Goal: Task Accomplishment & Management: Complete application form

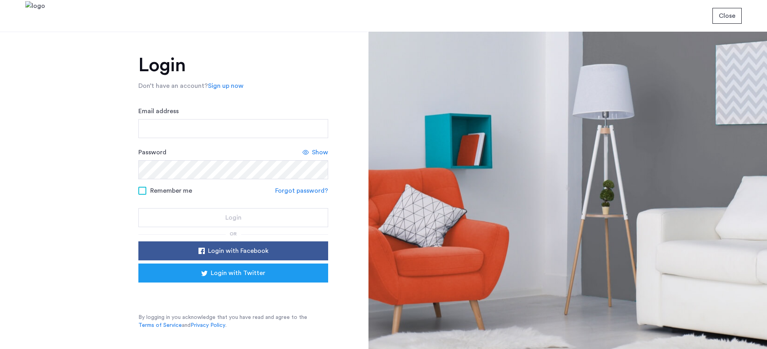
click at [205, 126] on input "Email address" at bounding box center [233, 128] width 190 height 19
type input "**********"
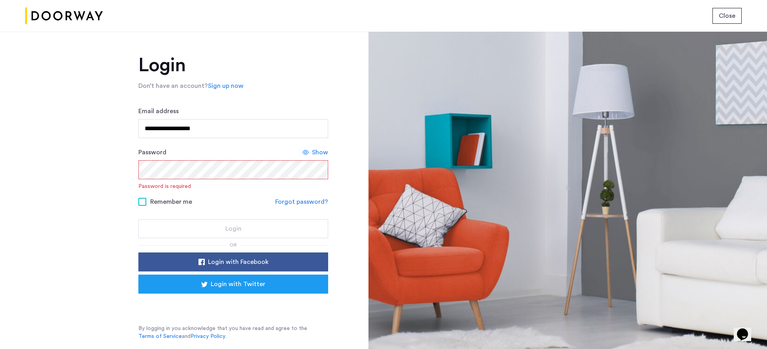
click at [217, 83] on link "Sign up now" at bounding box center [226, 85] width 36 height 9
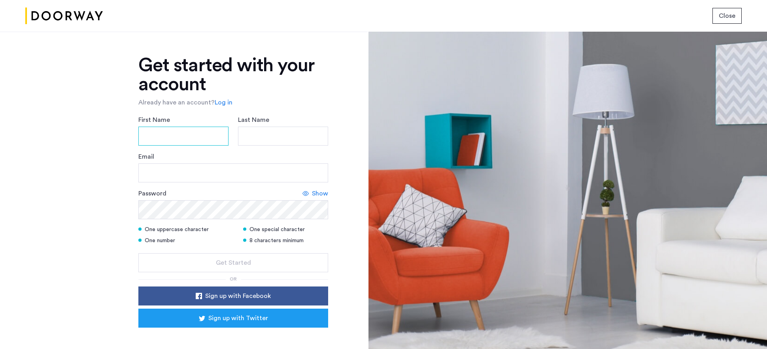
click at [184, 136] on input "First Name" at bounding box center [183, 136] width 90 height 19
type input "*******"
click at [257, 136] on input "Last Name" at bounding box center [283, 136] width 90 height 19
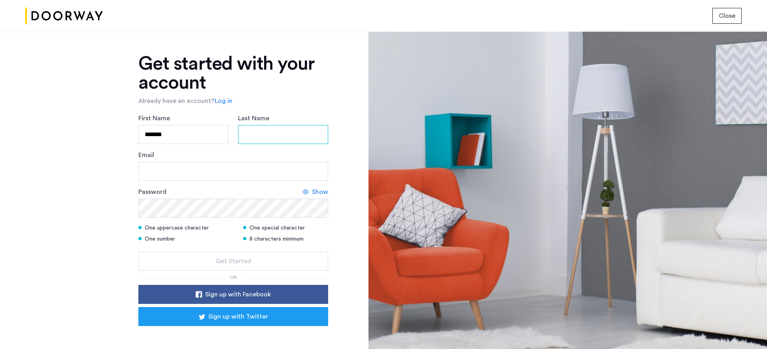
scroll to position [2, 0]
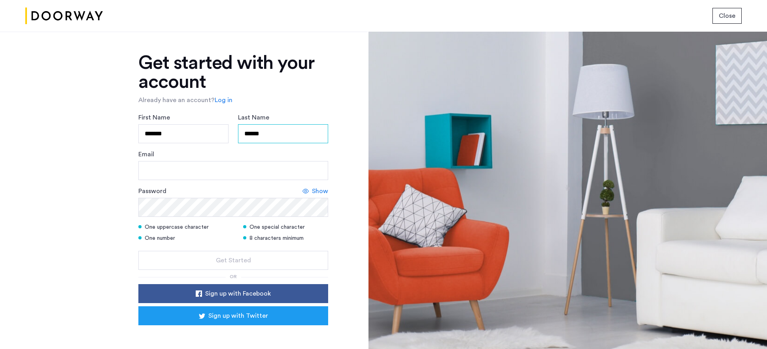
type input "******"
click at [217, 170] on input "Email" at bounding box center [233, 170] width 190 height 19
type input "**********"
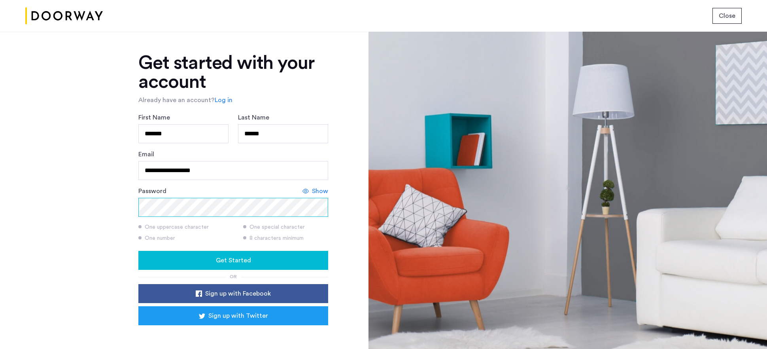
scroll to position [25, 0]
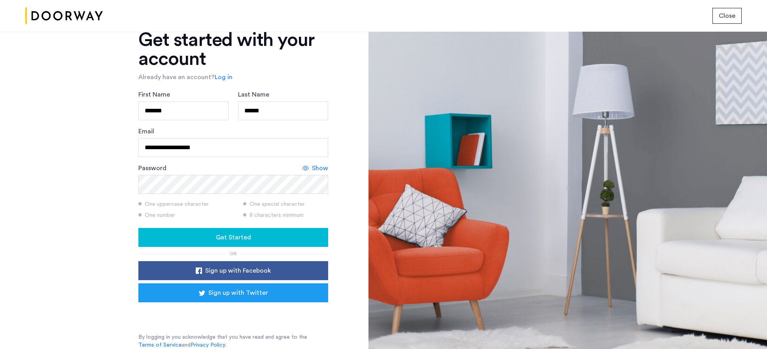
click at [341, 213] on div "**********" at bounding box center [184, 190] width 368 height 317
click at [257, 240] on div "Get Started" at bounding box center [233, 237] width 177 height 9
click at [729, 15] on span "Close" at bounding box center [727, 15] width 17 height 9
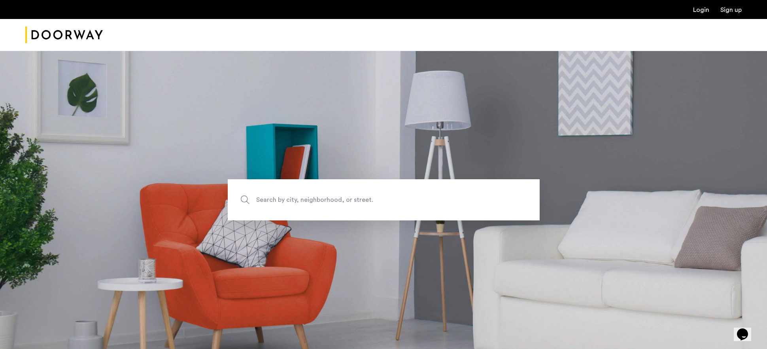
click at [311, 195] on span "Search by city, neighborhood, or street." at bounding box center [365, 200] width 218 height 11
click at [311, 195] on input "Search by city, neighborhood, or street." at bounding box center [384, 199] width 312 height 41
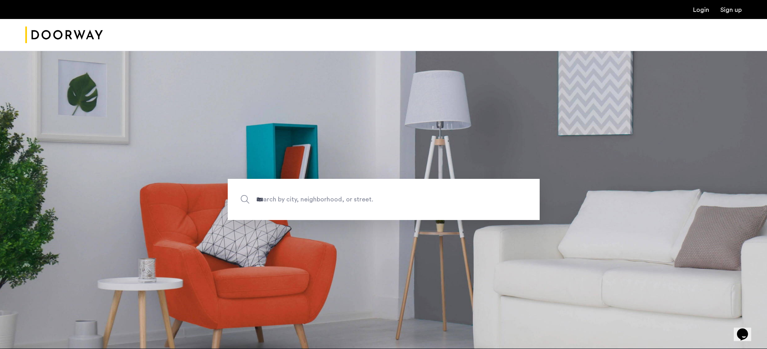
click at [297, 279] on section "*** Search by city, neighborhood, or street." at bounding box center [383, 199] width 767 height 298
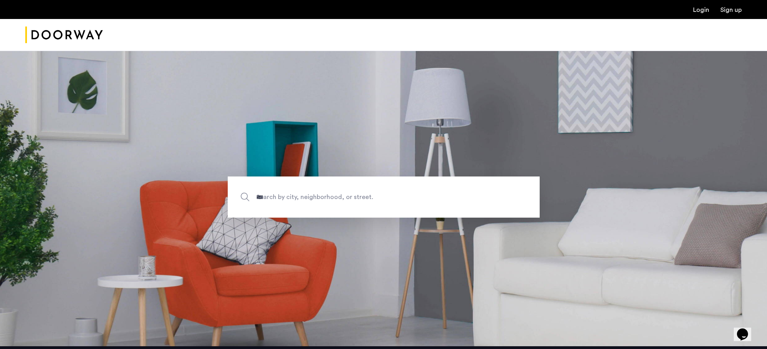
scroll to position [4, 0]
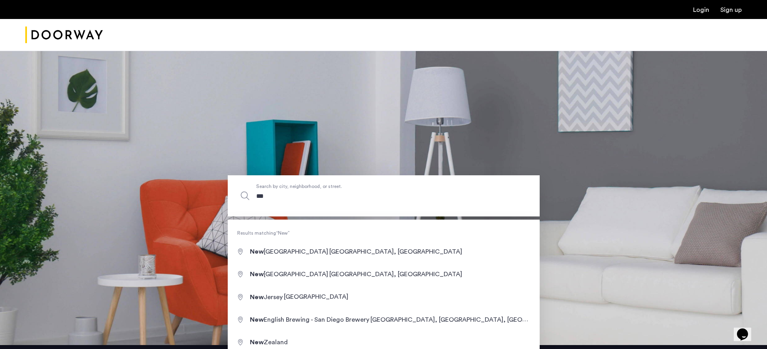
click at [335, 203] on input "***" at bounding box center [384, 195] width 312 height 41
type input "**********"
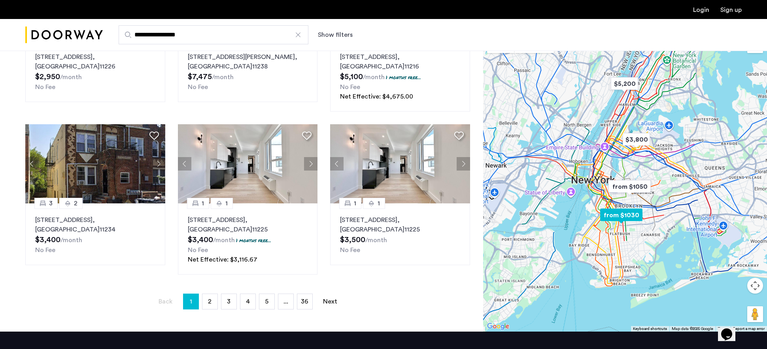
scroll to position [451, 0]
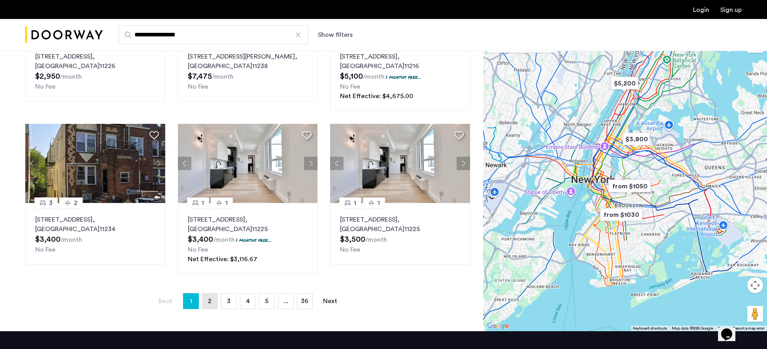
click at [211, 300] on span "2" at bounding box center [210, 301] width 4 height 6
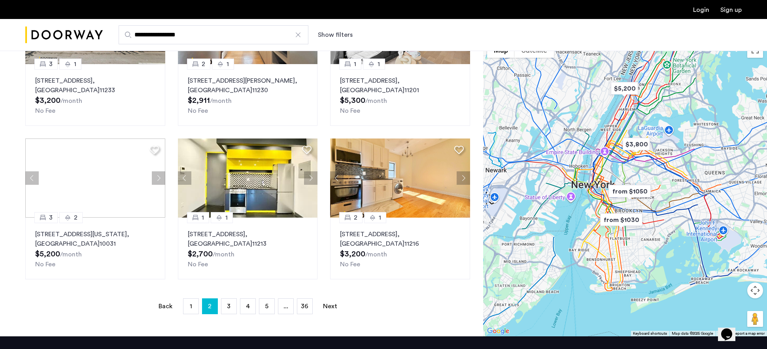
scroll to position [437, 0]
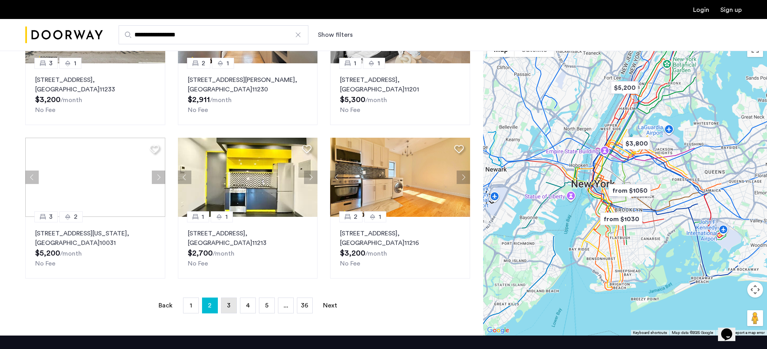
click at [227, 308] on span "3" at bounding box center [229, 305] width 4 height 6
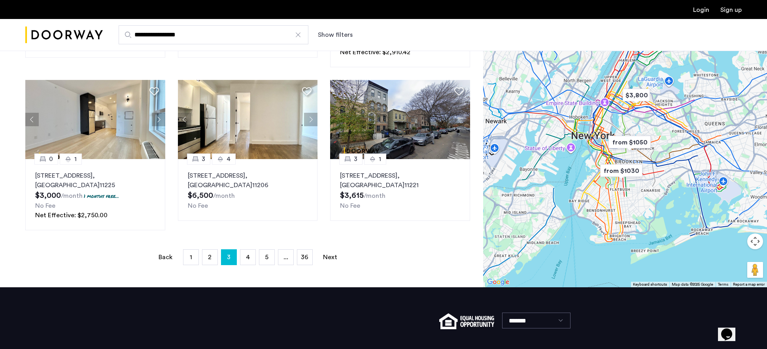
scroll to position [505, 0]
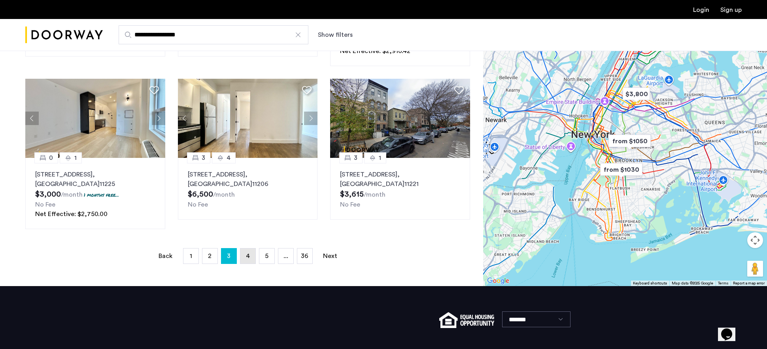
click at [250, 258] on link "page 4" at bounding box center [247, 255] width 15 height 15
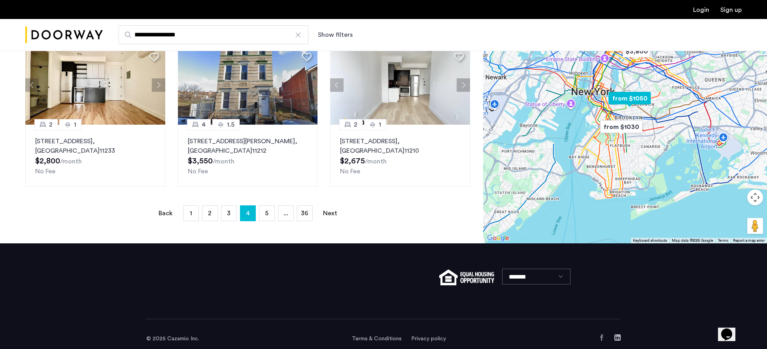
scroll to position [548, 0]
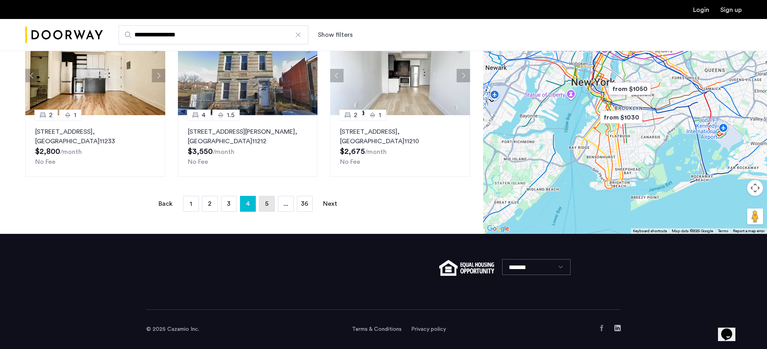
click at [270, 205] on link "page 5" at bounding box center [266, 203] width 15 height 15
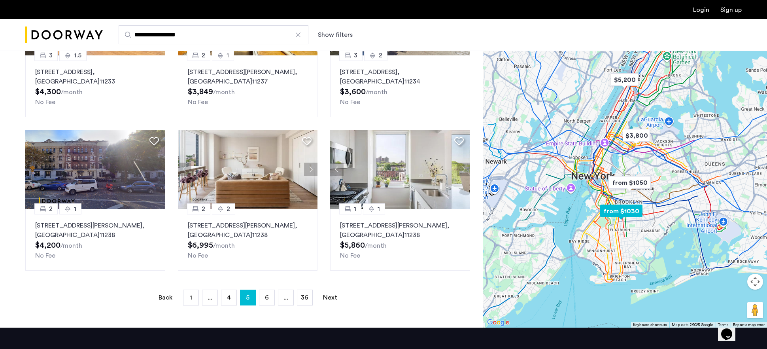
scroll to position [448, 0]
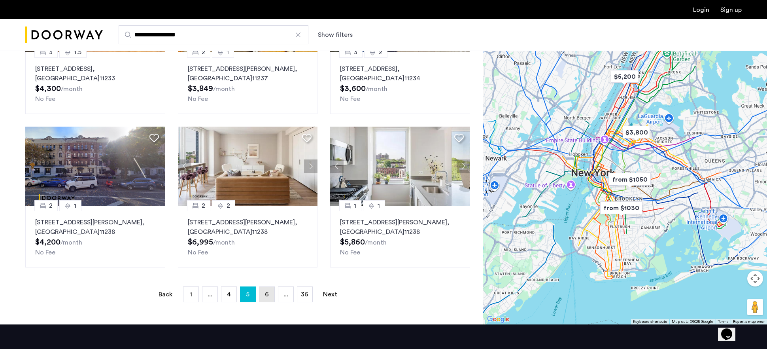
click at [266, 297] on span "6" at bounding box center [267, 294] width 4 height 6
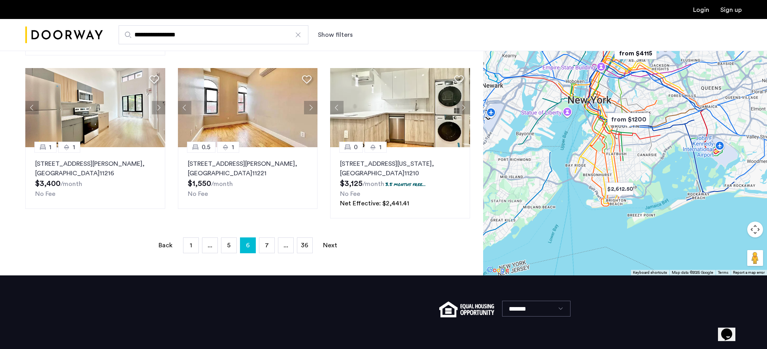
scroll to position [520, 0]
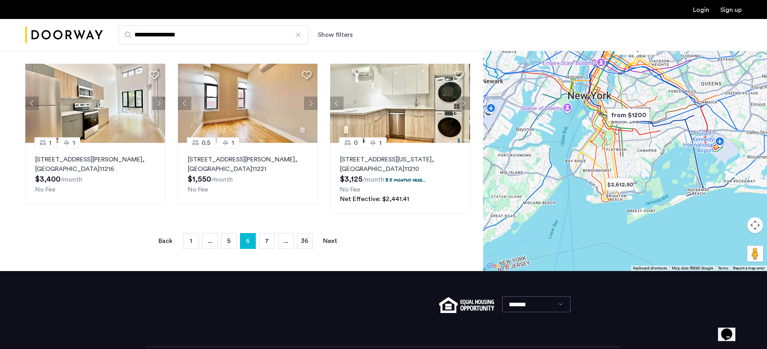
click at [327, 35] on button "Show filters" at bounding box center [335, 34] width 35 height 9
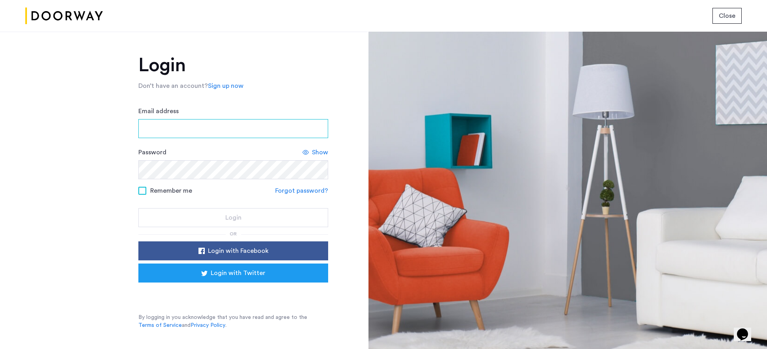
click at [202, 131] on input "Email address" at bounding box center [233, 128] width 190 height 19
type input "**********"
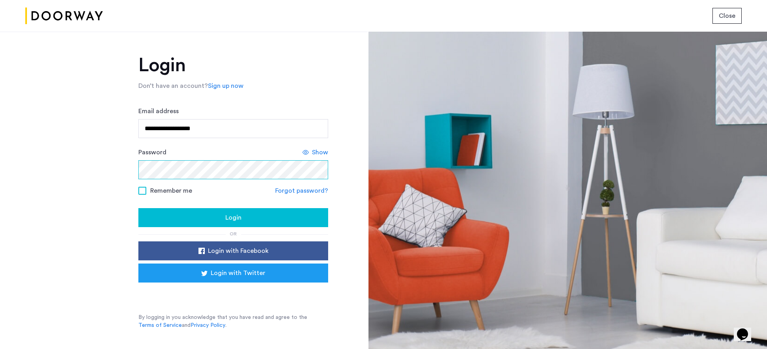
click at [138, 208] on button "Login" at bounding box center [233, 217] width 190 height 19
click at [244, 180] on form "**********" at bounding box center [233, 166] width 190 height 121
click at [96, 159] on div "**********" at bounding box center [184, 190] width 368 height 317
click at [212, 217] on div "Login" at bounding box center [233, 217] width 177 height 9
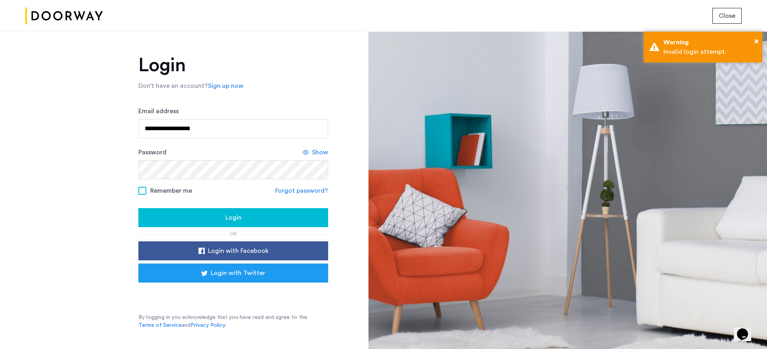
click at [725, 12] on span "Close" at bounding box center [727, 15] width 17 height 9
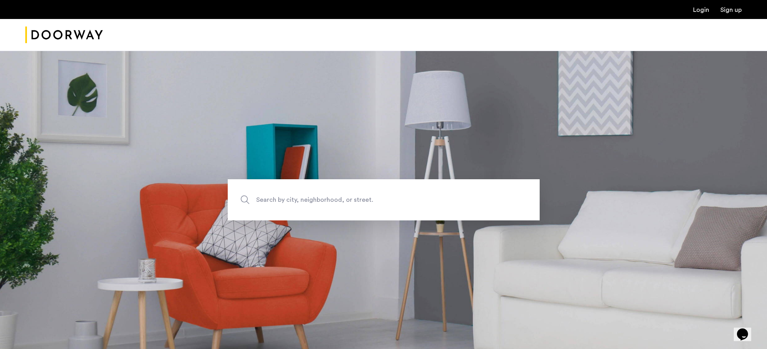
click at [703, 9] on link "Login" at bounding box center [701, 10] width 16 height 6
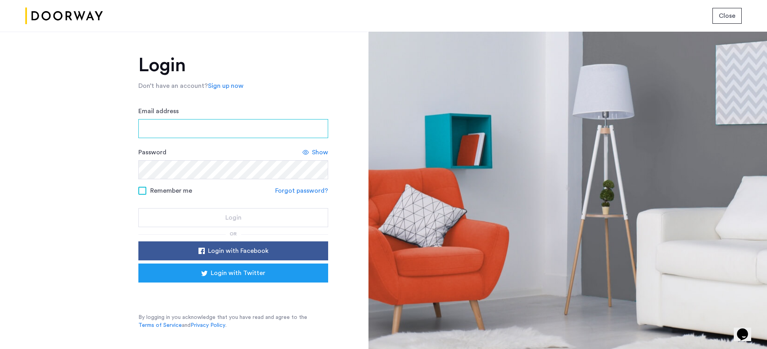
click at [228, 128] on input "Email address" at bounding box center [233, 128] width 190 height 19
type input "**********"
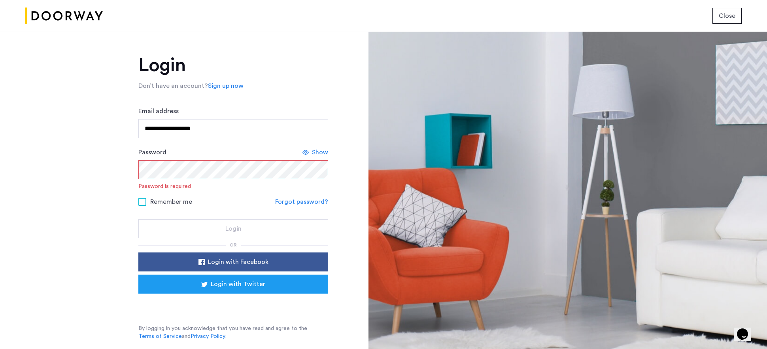
click at [297, 191] on form "**********" at bounding box center [233, 172] width 190 height 132
click at [308, 202] on link "Forgot password?" at bounding box center [301, 201] width 53 height 9
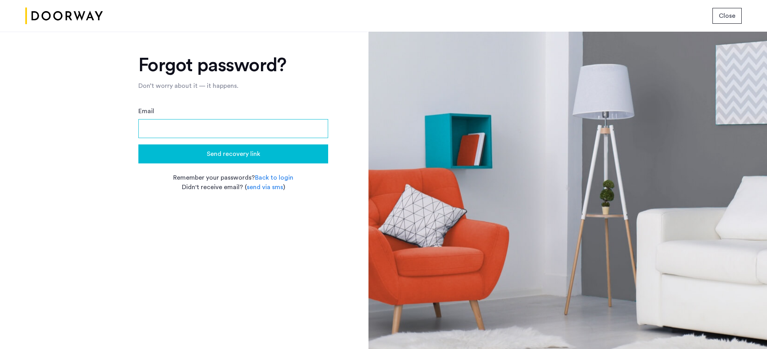
click at [157, 125] on input "Email" at bounding box center [233, 128] width 190 height 19
type input "**********"
click at [216, 154] on span "Send recovery link" at bounding box center [233, 153] width 53 height 9
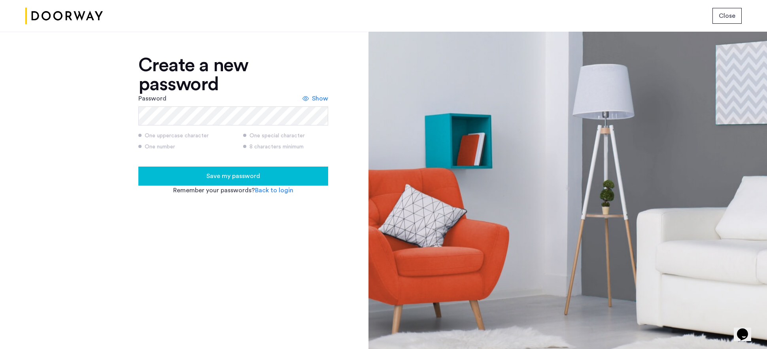
click at [242, 177] on span "Save my password" at bounding box center [233, 175] width 54 height 9
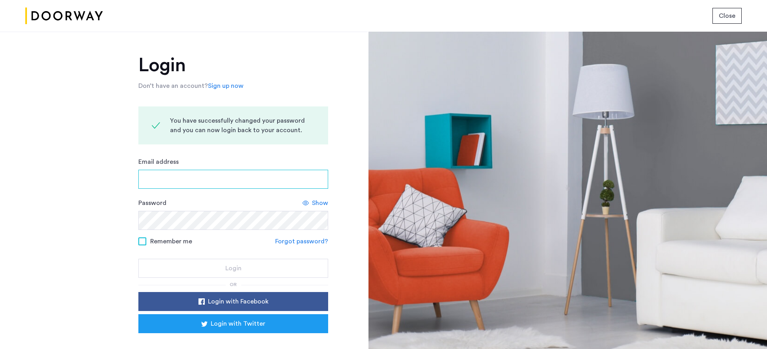
click at [242, 177] on input "Email address" at bounding box center [233, 179] width 190 height 19
type input "**********"
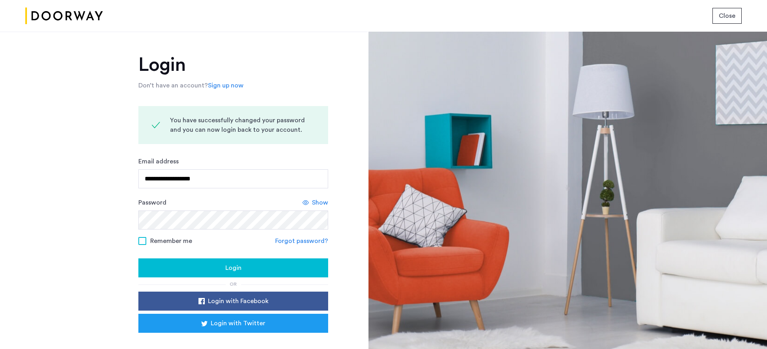
click at [220, 268] on div "Login" at bounding box center [233, 267] width 177 height 9
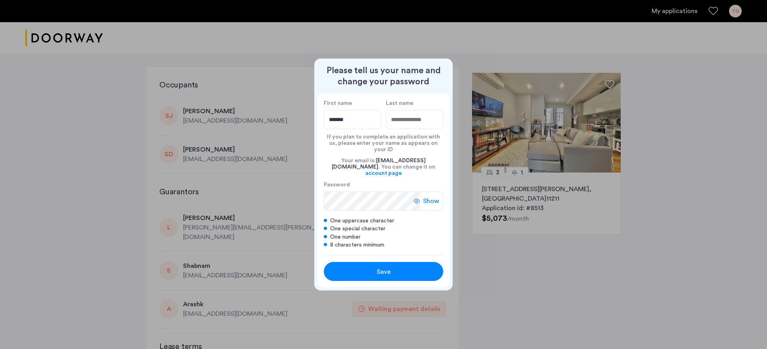
type input "*******"
click at [415, 125] on input "Last name" at bounding box center [414, 119] width 57 height 19
type input "******"
click at [371, 267] on div "Save" at bounding box center [384, 271] width 76 height 9
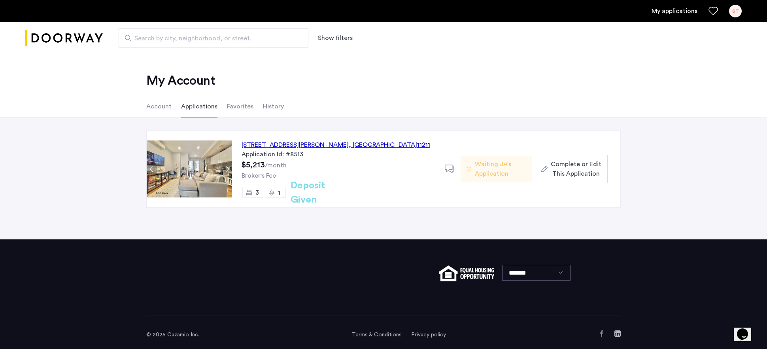
click at [575, 170] on span "Complete or Edit This Application" at bounding box center [576, 168] width 51 height 19
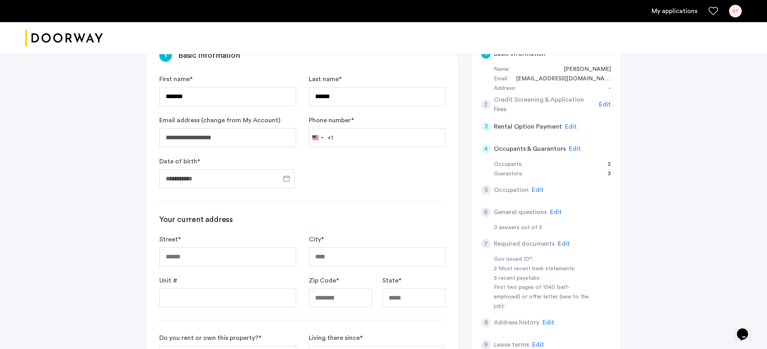
scroll to position [144, 0]
click at [411, 134] on input "Phone number *" at bounding box center [377, 136] width 137 height 19
type input "**********"
click at [216, 173] on input "Date of birth *" at bounding box center [226, 177] width 135 height 19
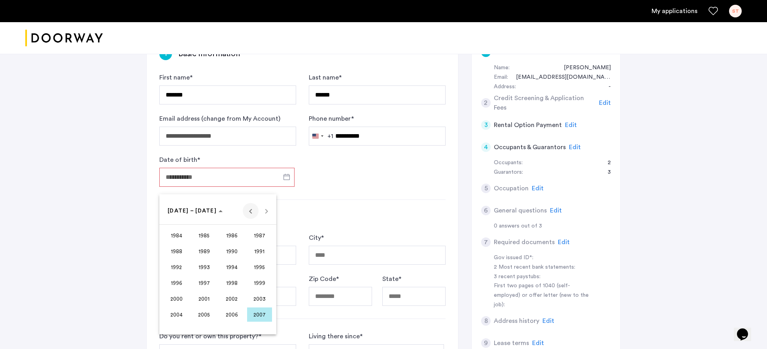
click at [249, 211] on span "Previous 24 years" at bounding box center [251, 211] width 16 height 16
click at [235, 254] on span "1966" at bounding box center [232, 251] width 25 height 14
click at [259, 267] on span "AUG" at bounding box center [259, 267] width 25 height 14
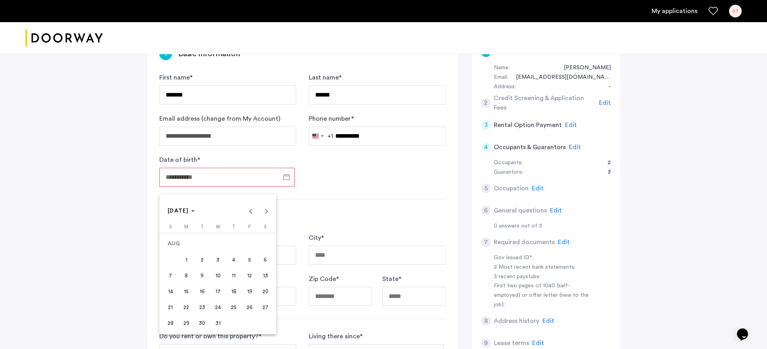
click at [204, 309] on span "23" at bounding box center [202, 307] width 14 height 14
type input "**********"
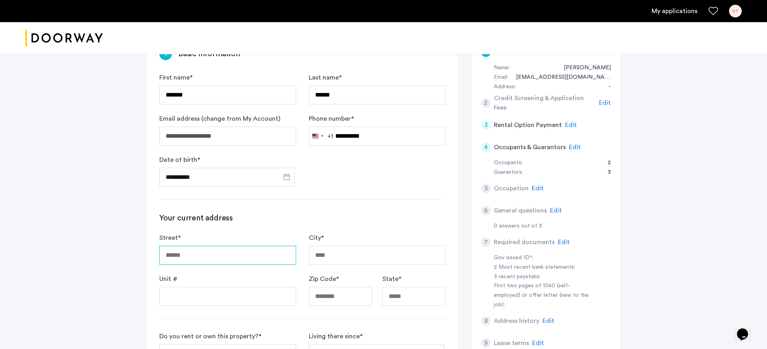
click at [215, 252] on input "Street *" at bounding box center [227, 255] width 137 height 19
type input "**********"
type input "*********"
type input "*****"
type input "**"
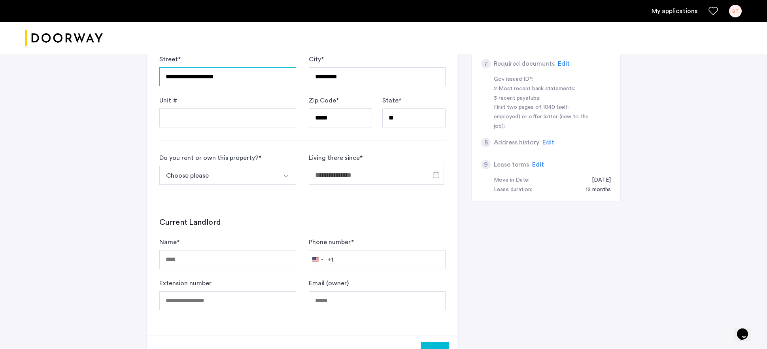
scroll to position [326, 0]
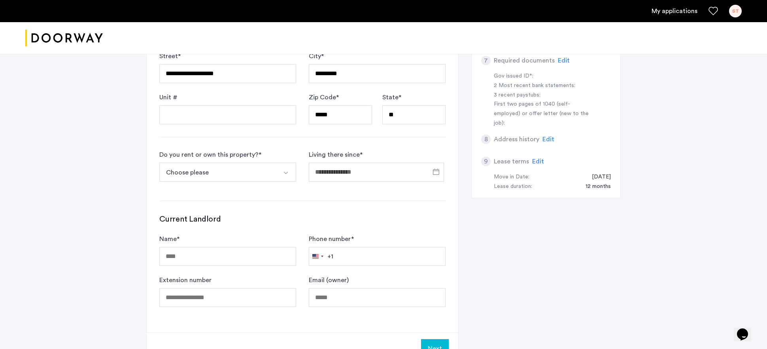
click at [286, 174] on img "Select option" at bounding box center [286, 173] width 6 height 6
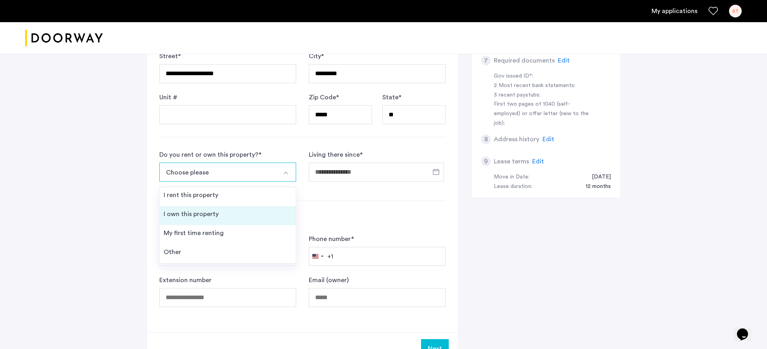
click at [267, 211] on li "I own this property" at bounding box center [228, 215] width 136 height 19
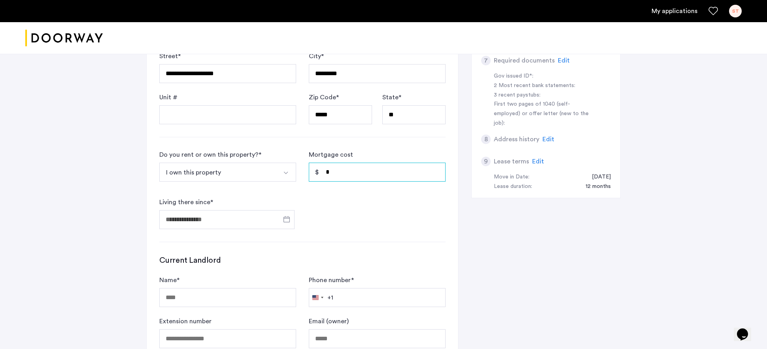
click at [378, 173] on input "*" at bounding box center [377, 172] width 137 height 19
type input "*****"
click at [257, 217] on input "Living there since *" at bounding box center [226, 219] width 135 height 19
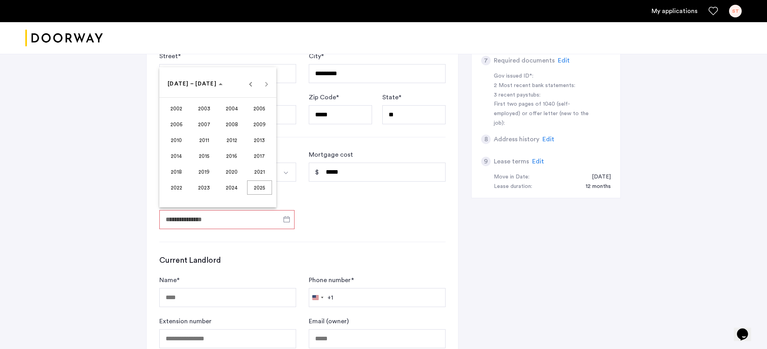
click at [203, 139] on span "2011" at bounding box center [204, 140] width 25 height 14
click at [252, 87] on span "Previous year" at bounding box center [251, 84] width 16 height 16
click at [268, 88] on span "Next year" at bounding box center [267, 84] width 16 height 16
click at [229, 157] on span "NOV" at bounding box center [232, 156] width 25 height 14
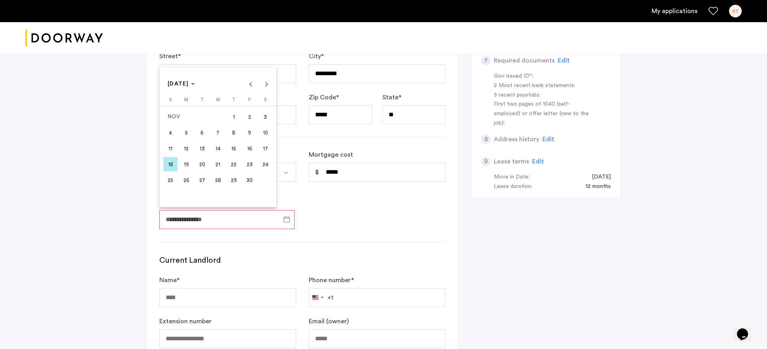
click at [290, 220] on div at bounding box center [383, 174] width 767 height 349
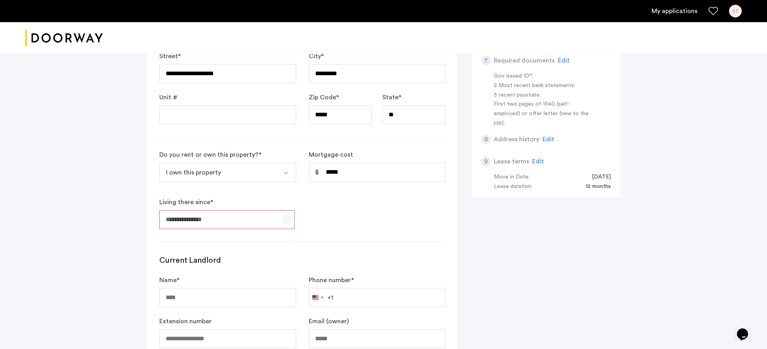
click at [286, 219] on span "Open calendar" at bounding box center [286, 219] width 19 height 19
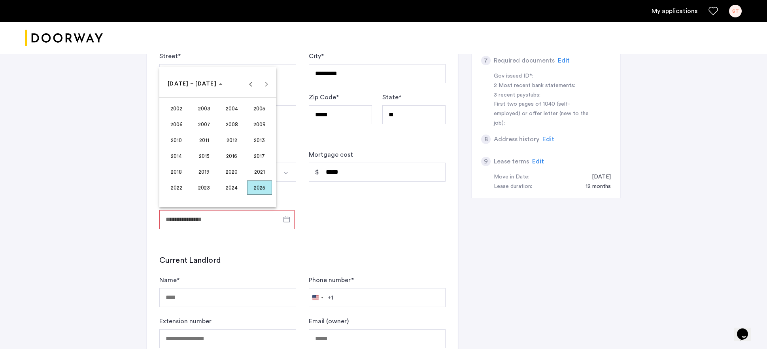
click at [236, 138] on span "2012" at bounding box center [232, 140] width 25 height 14
click at [231, 153] on span "NOV" at bounding box center [232, 156] width 25 height 14
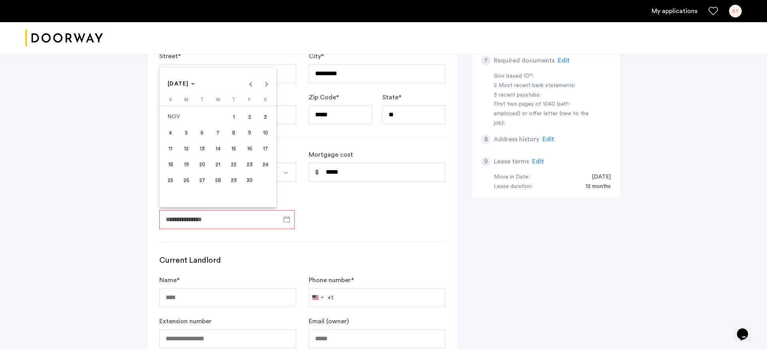
click at [235, 134] on span "8" at bounding box center [234, 132] width 14 height 14
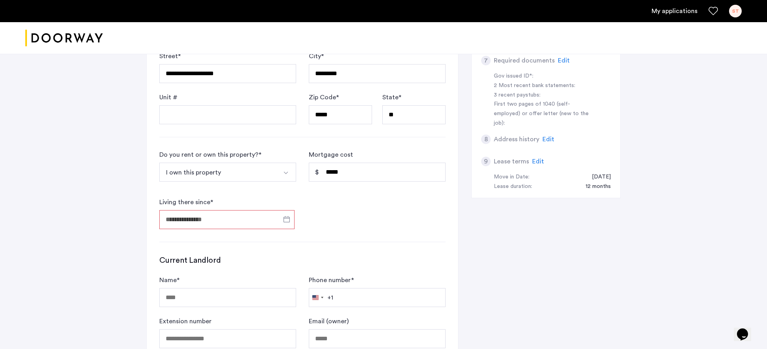
type input "**********"
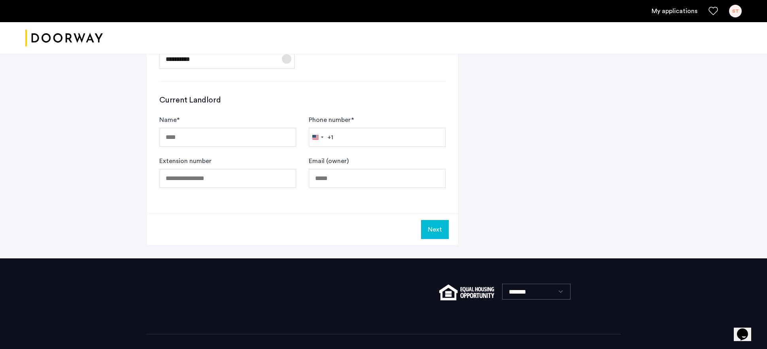
scroll to position [487, 0]
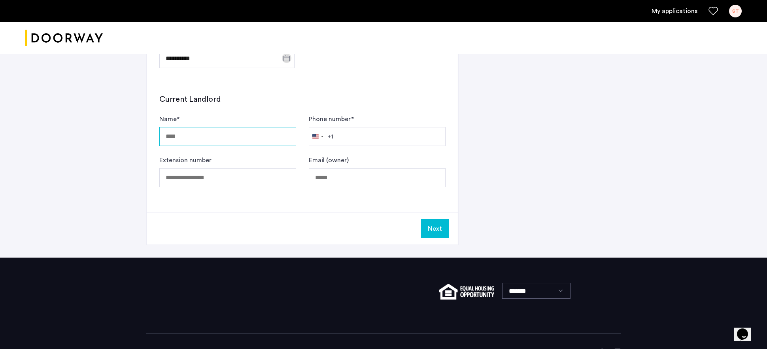
click at [242, 137] on input "Name *" at bounding box center [227, 136] width 137 height 19
type input "*******"
click at [370, 133] on input "Phone number *" at bounding box center [377, 136] width 137 height 19
type input "**********"
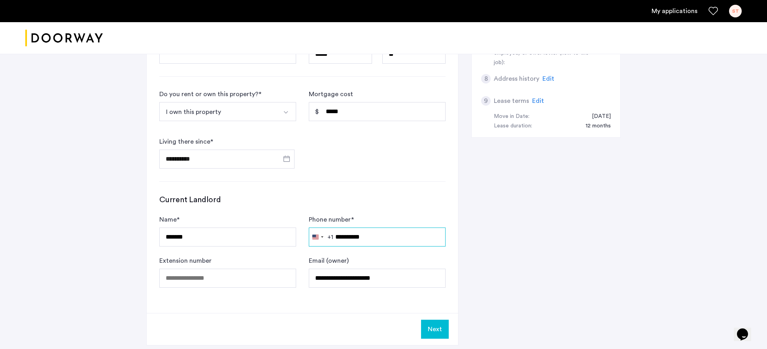
scroll to position [386, 0]
drag, startPoint x: 419, startPoint y: 280, endPoint x: 287, endPoint y: 266, distance: 132.9
click at [287, 266] on form "Name * ******* Phone number * [GEOGRAPHIC_DATA] +1 +1 244 results found [GEOGRA…" at bounding box center [302, 251] width 286 height 73
type input "**********"
click at [433, 330] on button "Next" at bounding box center [435, 329] width 28 height 19
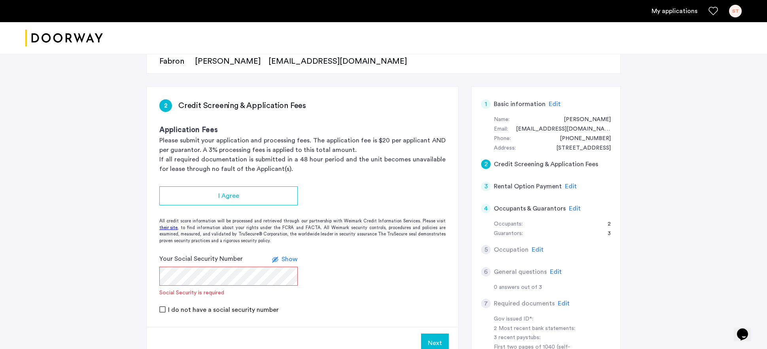
scroll to position [93, 0]
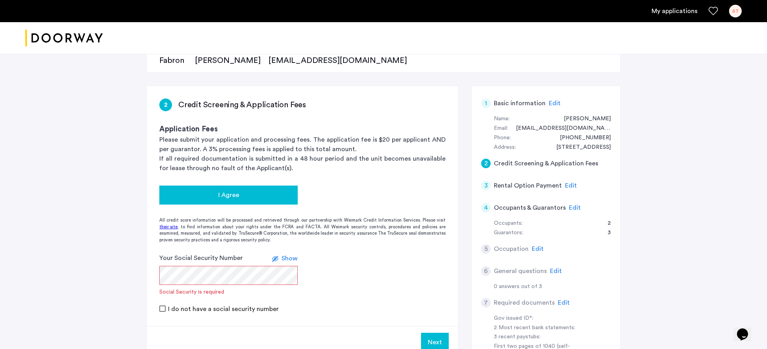
click at [272, 199] on div "I Agree" at bounding box center [229, 194] width 126 height 9
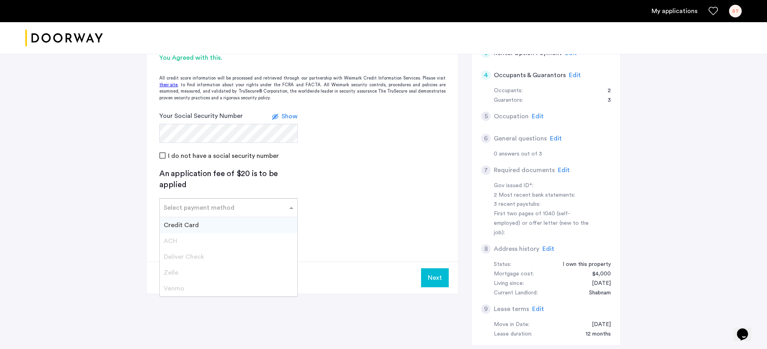
scroll to position [225, 0]
click at [293, 206] on span at bounding box center [293, 207] width 10 height 9
click at [280, 221] on div "Credit Card" at bounding box center [229, 226] width 138 height 16
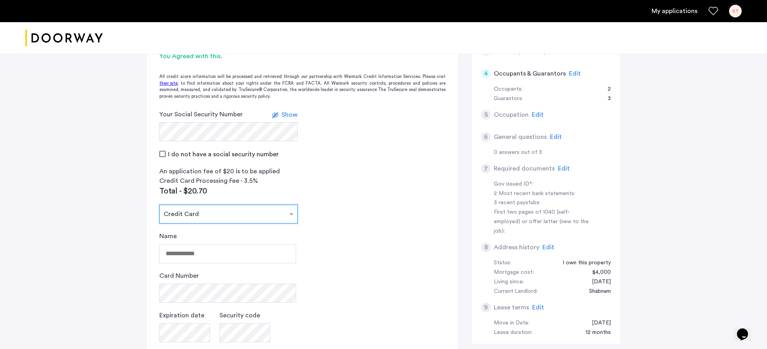
scroll to position [228, 0]
click at [267, 253] on input "Name" at bounding box center [227, 252] width 137 height 19
type input "**********"
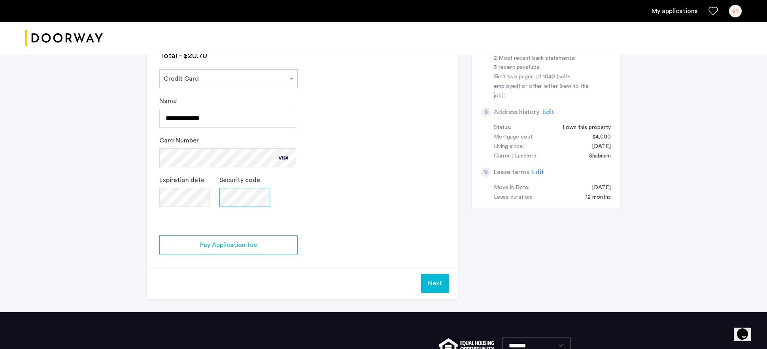
scroll to position [363, 0]
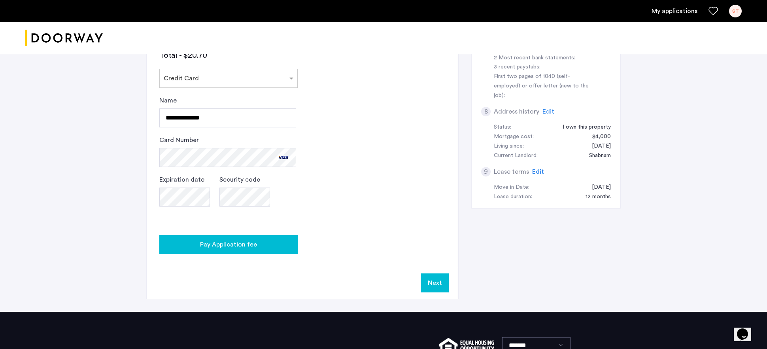
click at [239, 243] on span "Pay Application fee" at bounding box center [228, 244] width 57 height 9
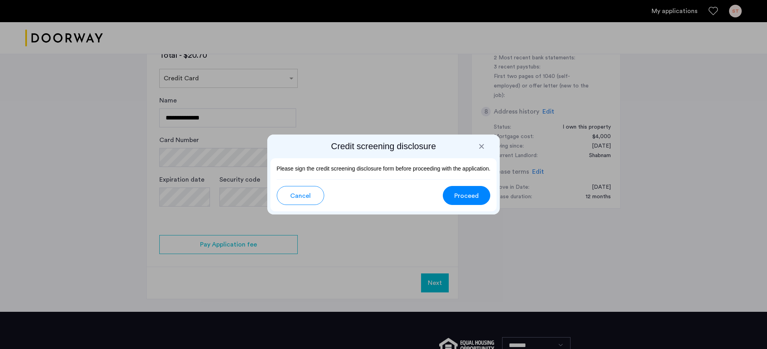
click at [480, 149] on div at bounding box center [482, 146] width 8 height 8
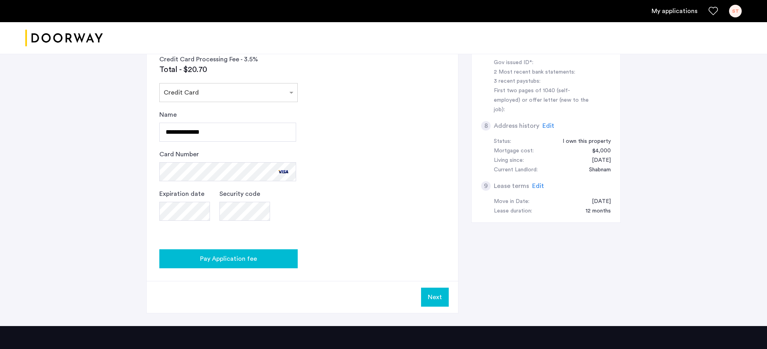
scroll to position [350, 0]
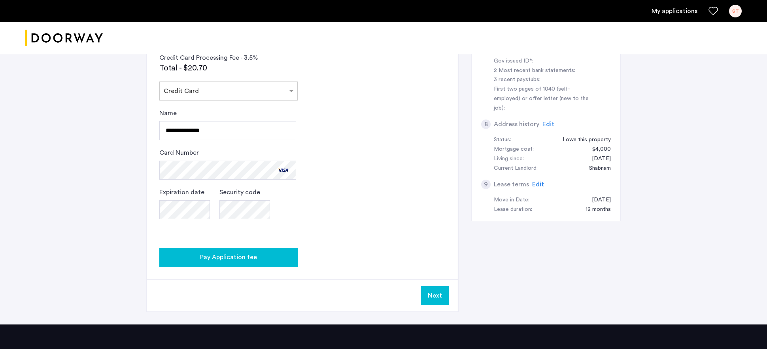
click at [218, 259] on span "Pay Application fee" at bounding box center [228, 256] width 57 height 9
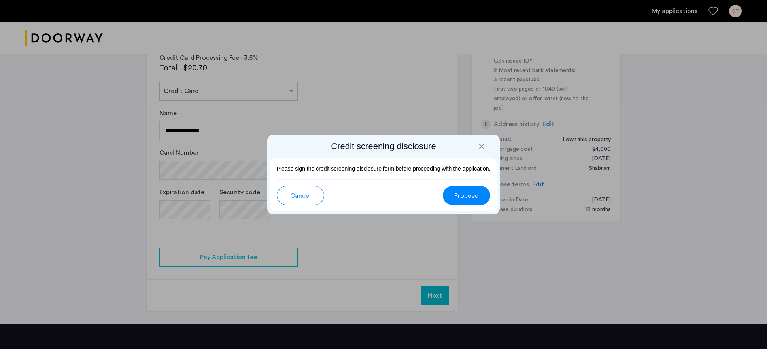
click at [463, 191] on span "Proceed" at bounding box center [466, 195] width 25 height 9
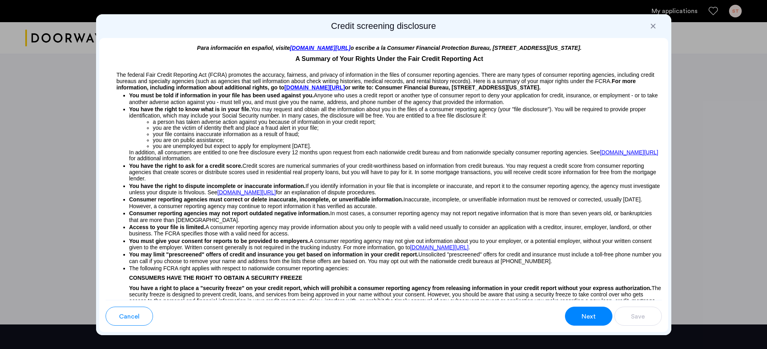
click at [587, 316] on span "Next" at bounding box center [589, 316] width 14 height 9
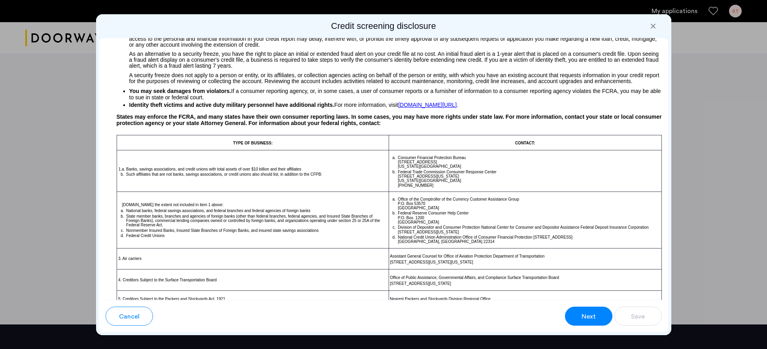
click at [587, 316] on span "Next" at bounding box center [589, 316] width 14 height 9
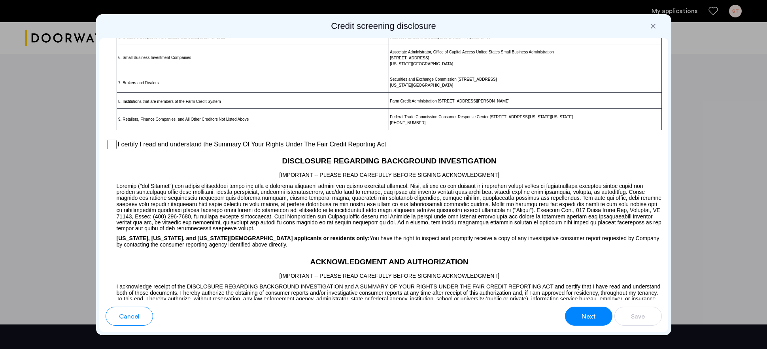
click at [587, 316] on span "Next" at bounding box center [589, 316] width 14 height 9
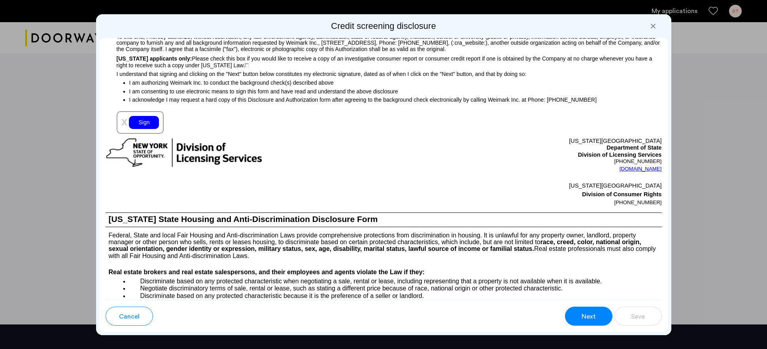
click at [587, 316] on span "Next" at bounding box center [589, 316] width 14 height 9
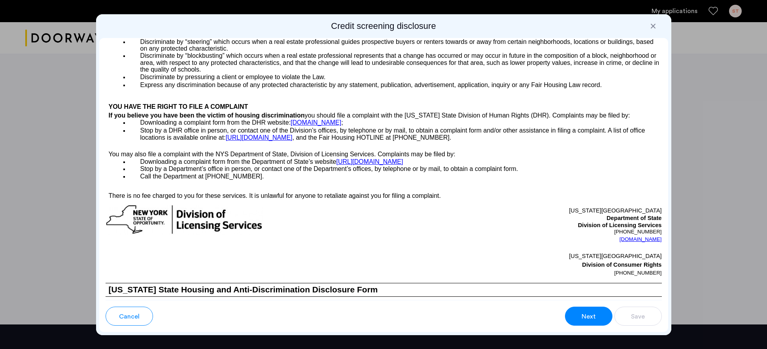
click at [587, 316] on span "Next" at bounding box center [589, 316] width 14 height 9
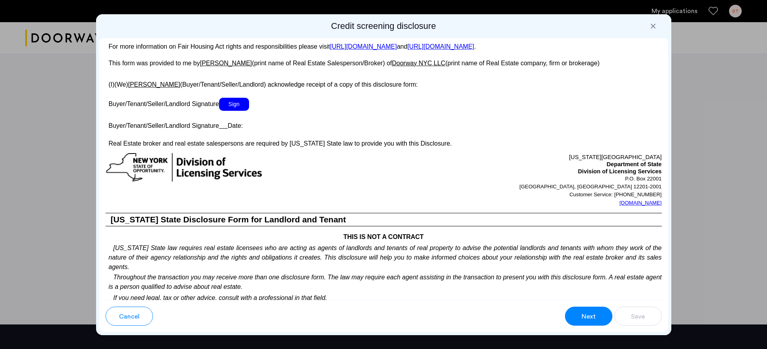
click at [587, 316] on span "Next" at bounding box center [589, 316] width 14 height 9
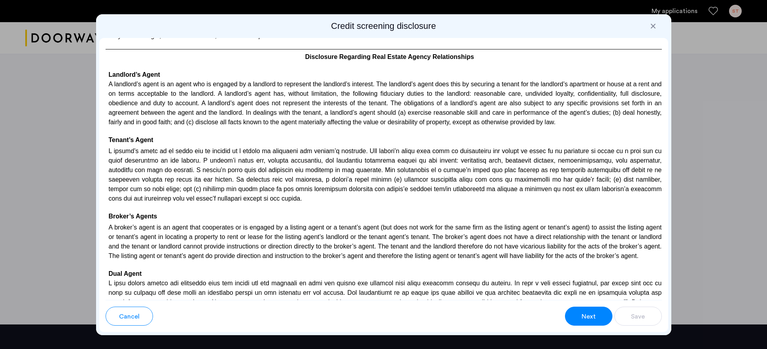
click at [587, 316] on span "Next" at bounding box center [589, 316] width 14 height 9
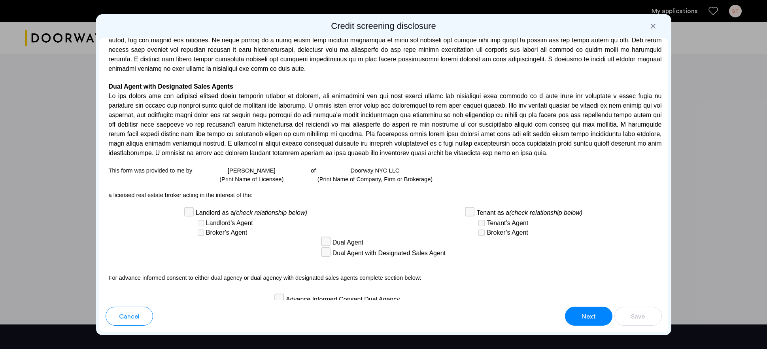
click at [587, 316] on span "Next" at bounding box center [589, 316] width 14 height 9
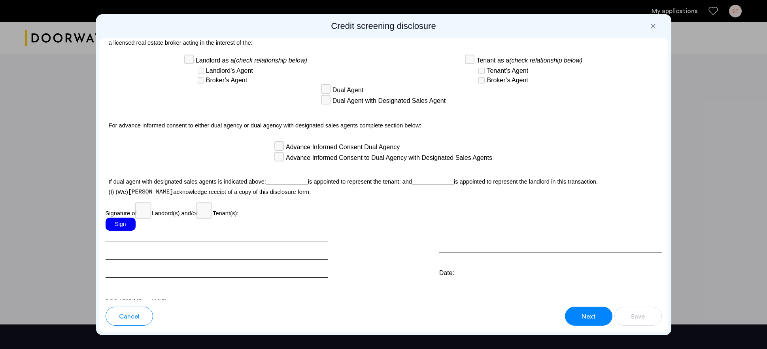
click at [128, 218] on div "Sign" at bounding box center [121, 224] width 30 height 13
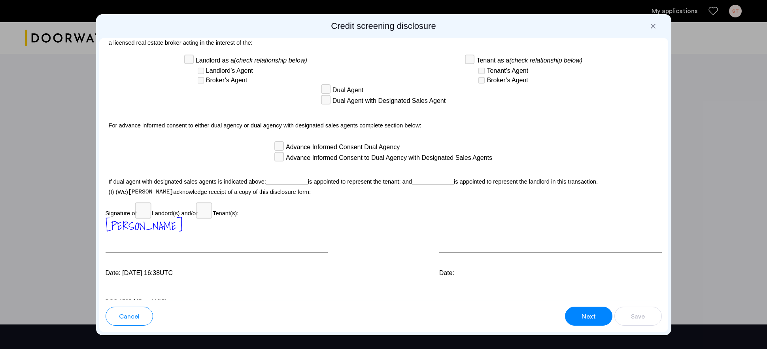
click at [594, 319] on span "Next" at bounding box center [589, 316] width 14 height 9
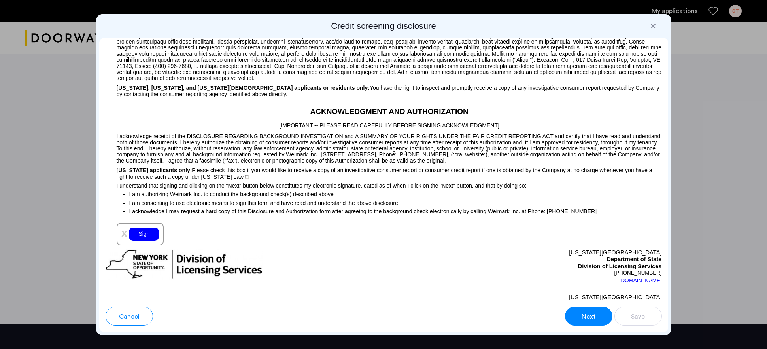
scroll to position [501, 0]
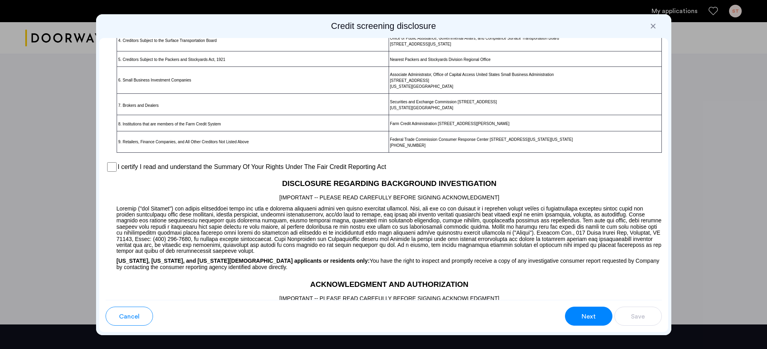
click at [594, 320] on span "Next" at bounding box center [589, 316] width 14 height 9
click at [592, 318] on span "Next" at bounding box center [589, 316] width 14 height 9
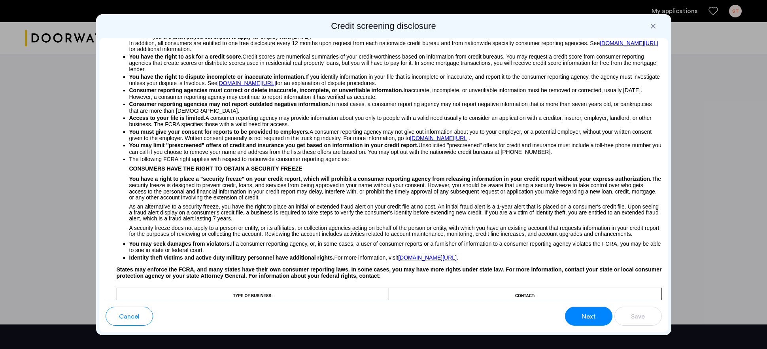
scroll to position [0, 0]
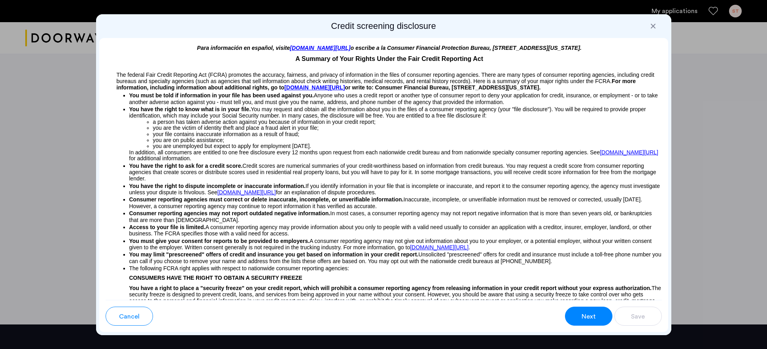
click at [651, 26] on div at bounding box center [653, 26] width 8 height 8
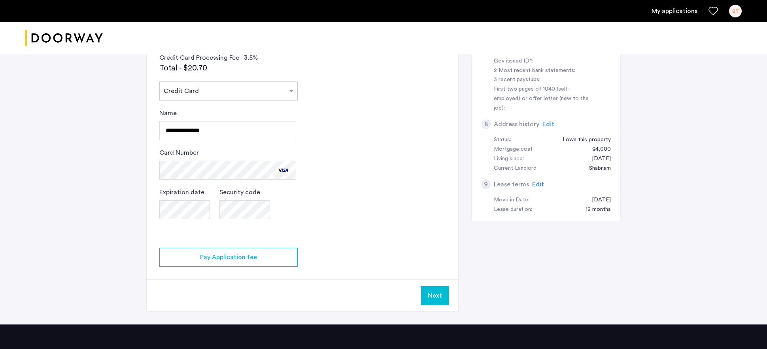
scroll to position [350, 0]
click at [430, 299] on button "Next" at bounding box center [435, 295] width 28 height 19
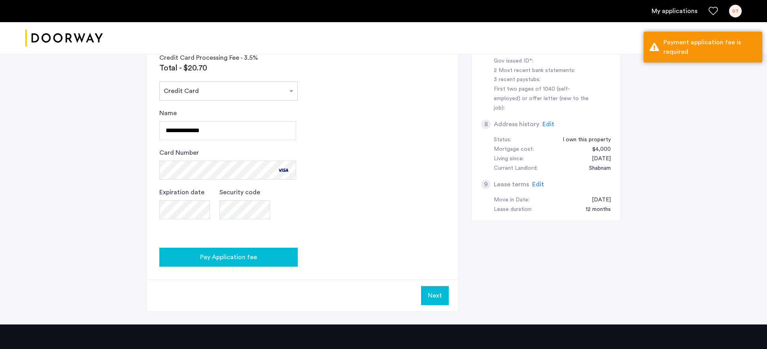
click at [250, 253] on span "Pay Application fee" at bounding box center [228, 256] width 57 height 9
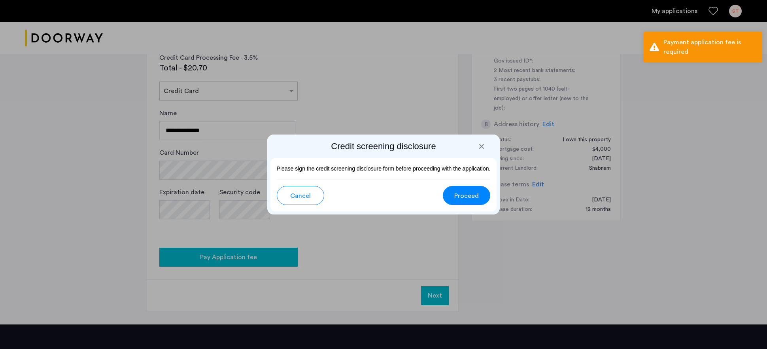
scroll to position [0, 0]
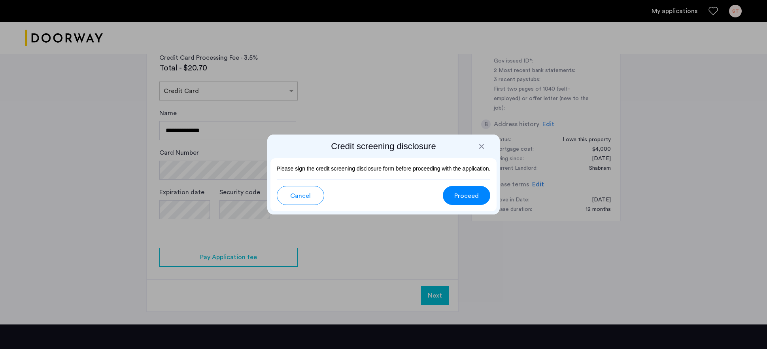
click at [469, 195] on span "Proceed" at bounding box center [466, 195] width 25 height 9
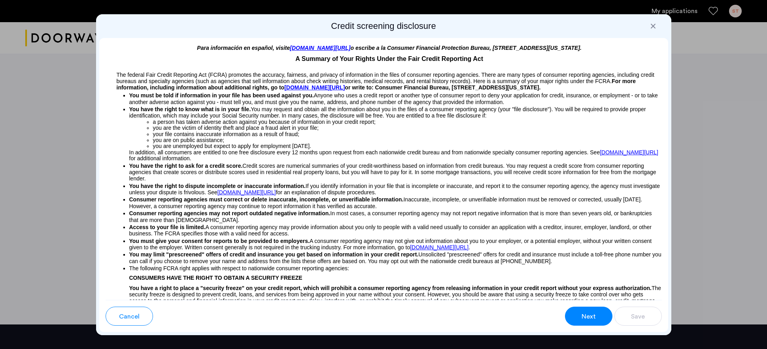
click at [585, 312] on span "Next" at bounding box center [589, 316] width 14 height 9
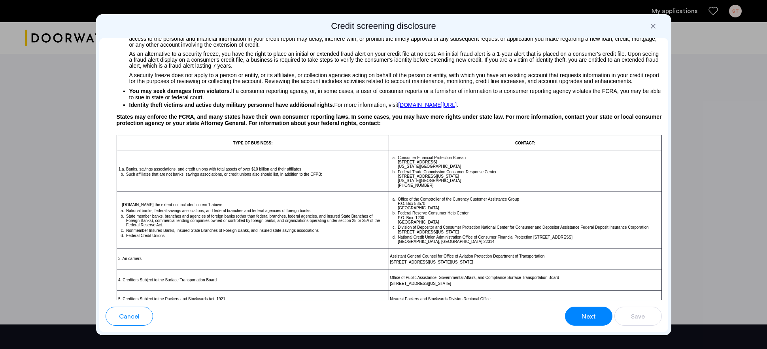
click at [587, 318] on span "Next" at bounding box center [589, 316] width 14 height 9
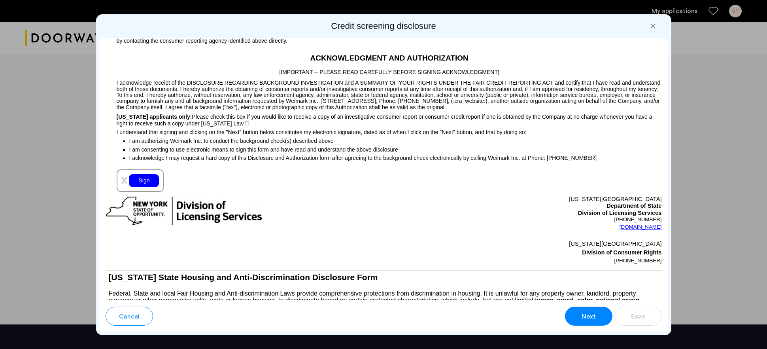
scroll to position [736, 0]
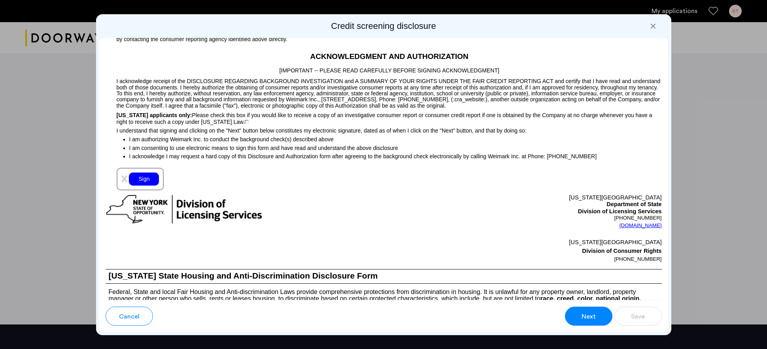
click at [146, 184] on div "Sign" at bounding box center [144, 178] width 30 height 13
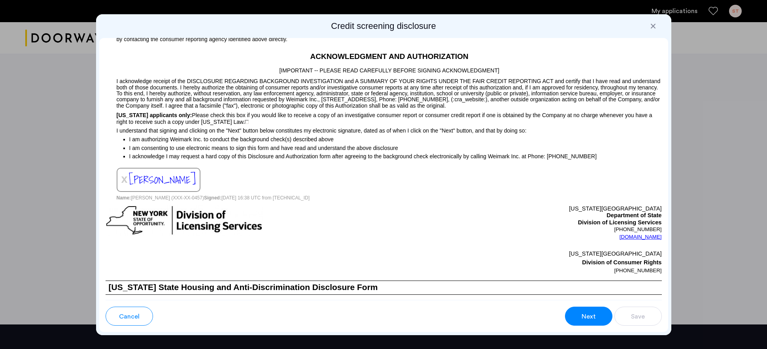
click at [590, 320] on span "Next" at bounding box center [589, 316] width 14 height 9
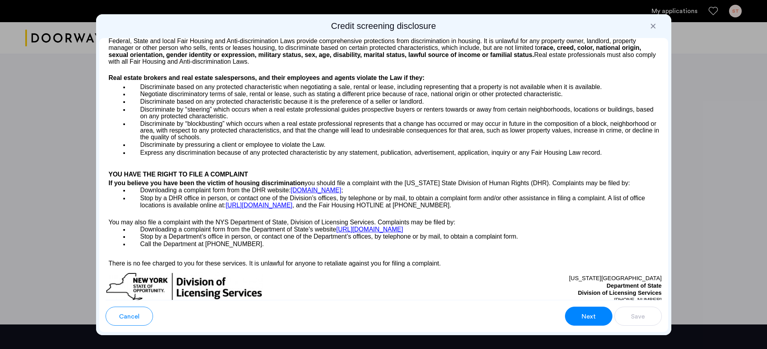
click at [590, 320] on span "Next" at bounding box center [589, 316] width 14 height 9
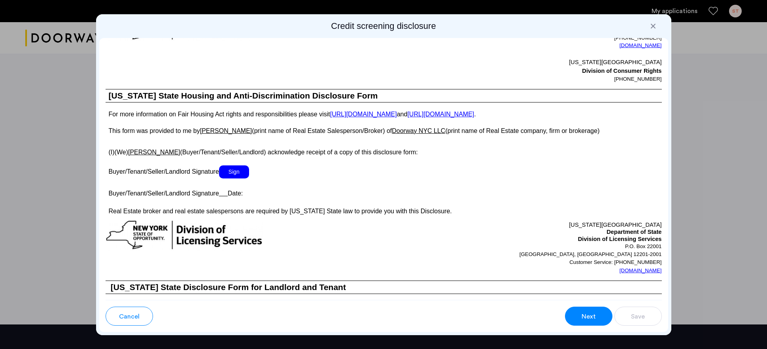
click at [590, 320] on span "Next" at bounding box center [589, 316] width 14 height 9
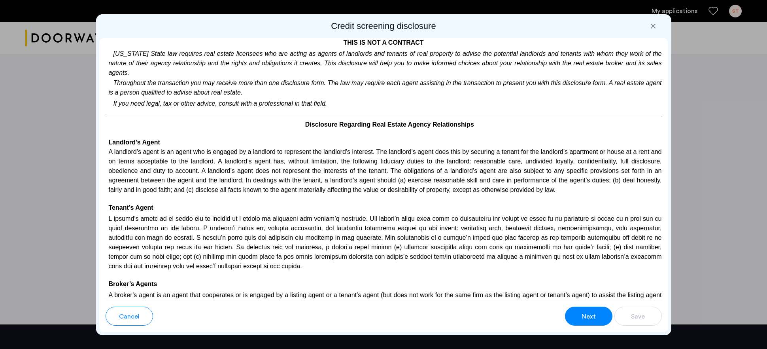
click at [590, 320] on span "Next" at bounding box center [589, 316] width 14 height 9
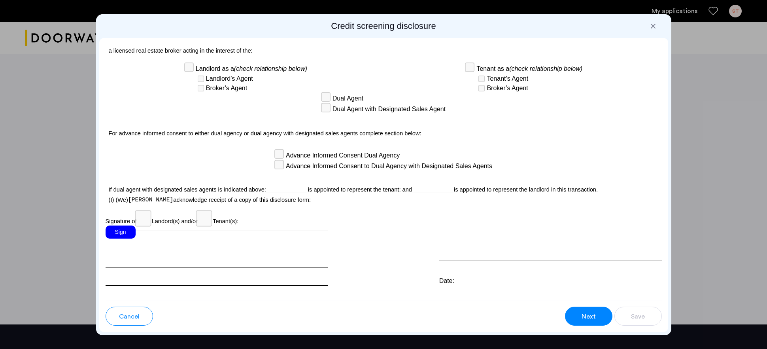
scroll to position [2003, 0]
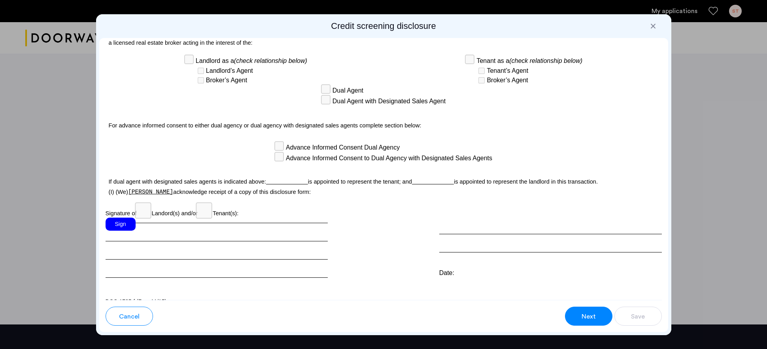
click at [118, 218] on div "Sign" at bounding box center [121, 224] width 30 height 13
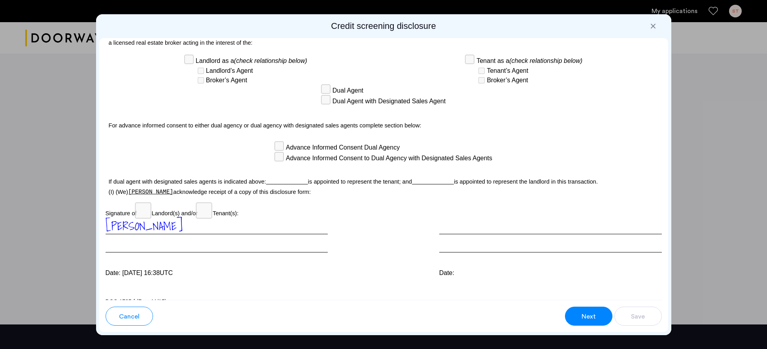
click at [592, 321] on button "Next" at bounding box center [588, 316] width 47 height 19
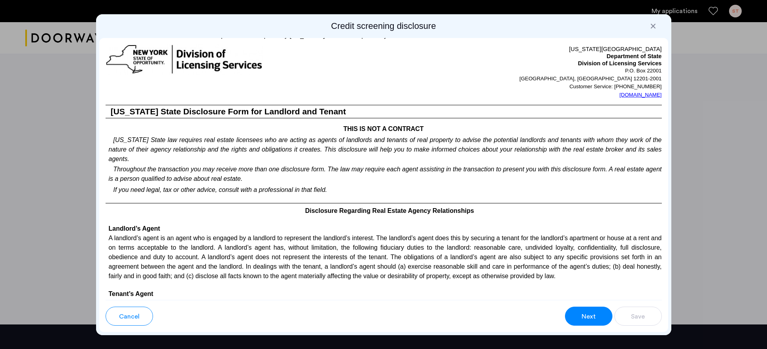
scroll to position [1264, 0]
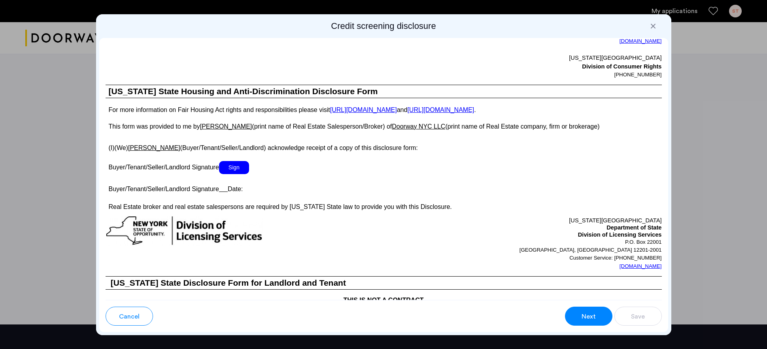
click at [237, 169] on span "Sign" at bounding box center [234, 167] width 30 height 13
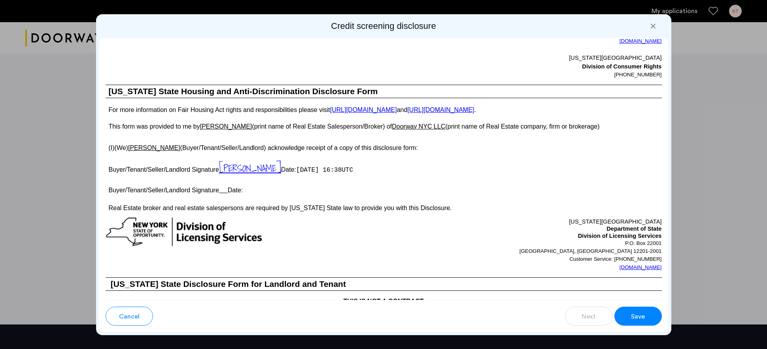
click at [628, 316] on button "Save" at bounding box center [638, 316] width 47 height 19
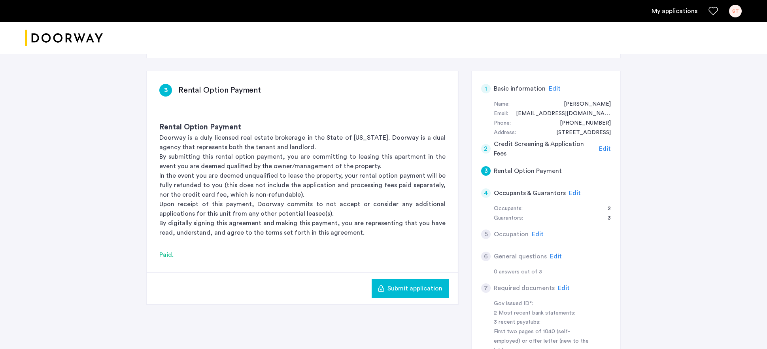
scroll to position [109, 0]
click at [607, 148] on span "Edit" at bounding box center [605, 148] width 12 height 6
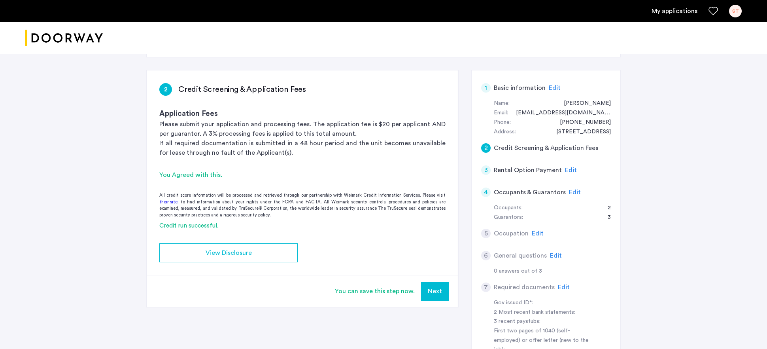
click at [570, 171] on span "Edit" at bounding box center [571, 170] width 12 height 6
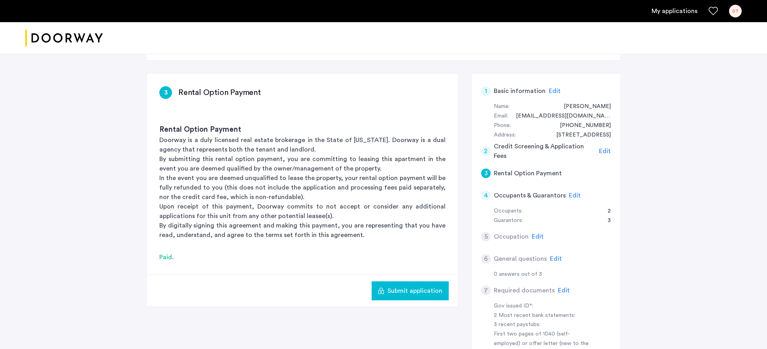
scroll to position [98, 0]
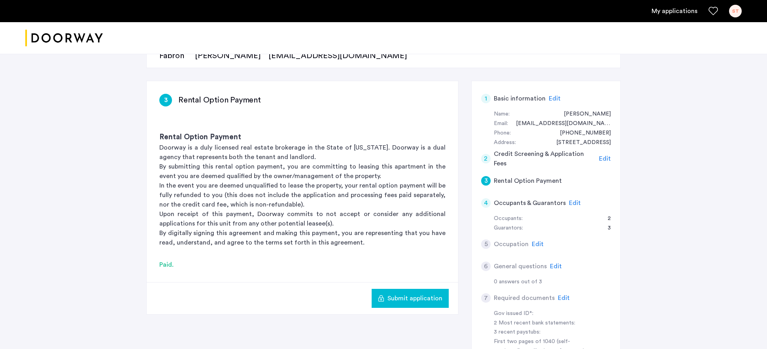
click at [575, 201] on span "Edit" at bounding box center [575, 203] width 12 height 6
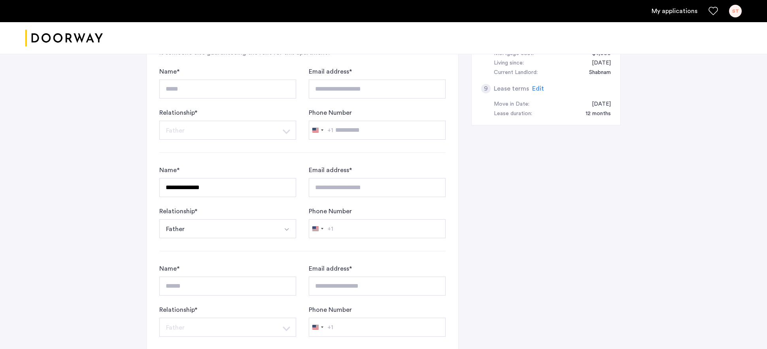
scroll to position [447, 0]
click at [243, 225] on button "Father" at bounding box center [218, 228] width 118 height 19
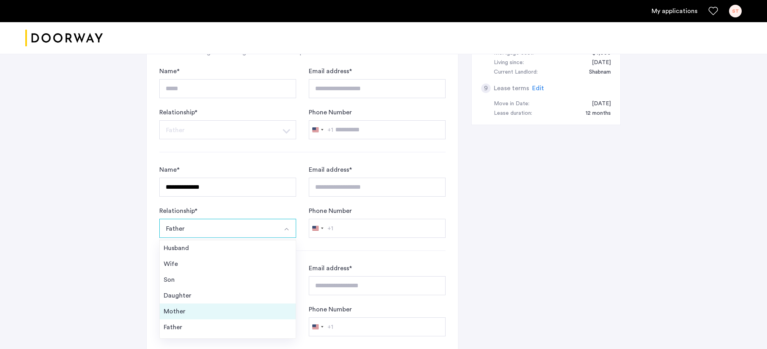
click at [199, 314] on div "Mother" at bounding box center [228, 311] width 128 height 9
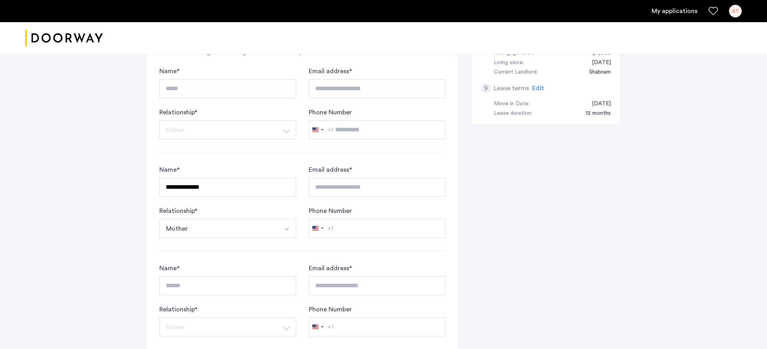
click at [265, 225] on button "Mother" at bounding box center [218, 228] width 118 height 19
click at [211, 223] on button "Mother" at bounding box center [218, 228] width 118 height 19
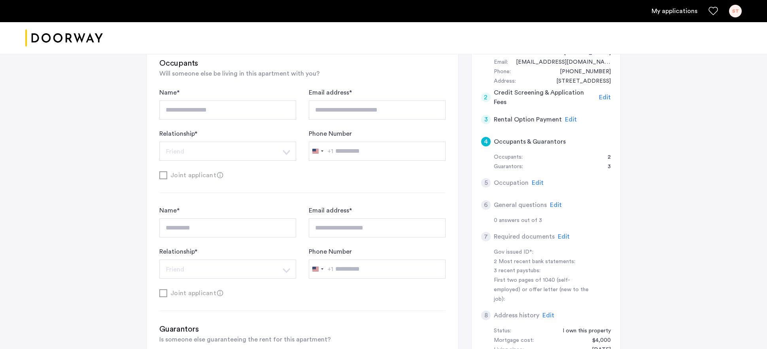
scroll to position [159, 0]
click at [536, 184] on span "Edit" at bounding box center [538, 183] width 12 height 6
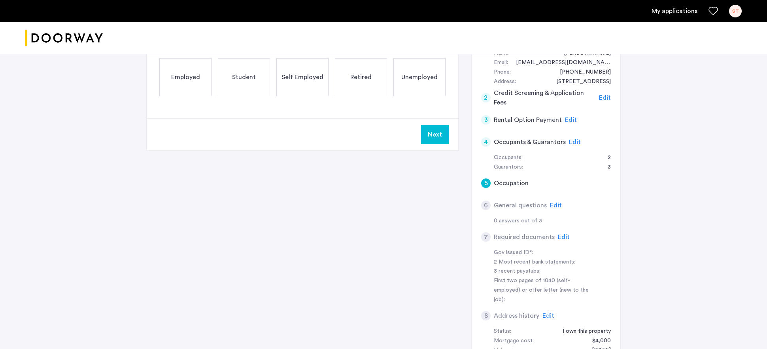
click at [436, 134] on button "Next" at bounding box center [435, 134] width 28 height 19
click at [194, 77] on span "Employed" at bounding box center [185, 76] width 29 height 9
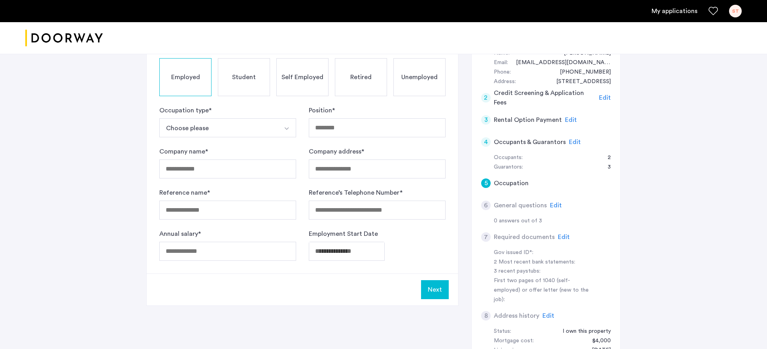
click at [290, 128] on button "Select option" at bounding box center [286, 127] width 19 height 19
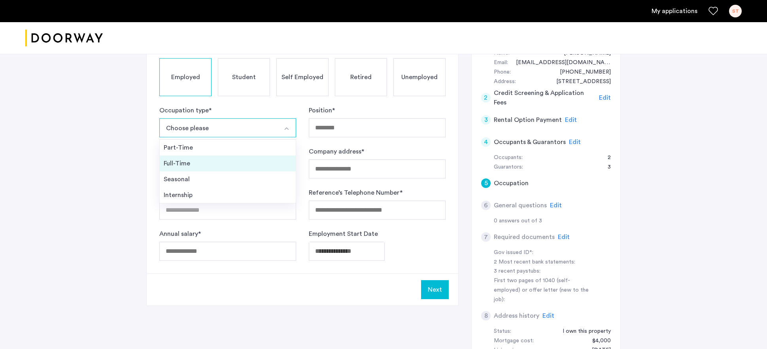
click at [265, 159] on div "Full-Time" at bounding box center [228, 163] width 128 height 9
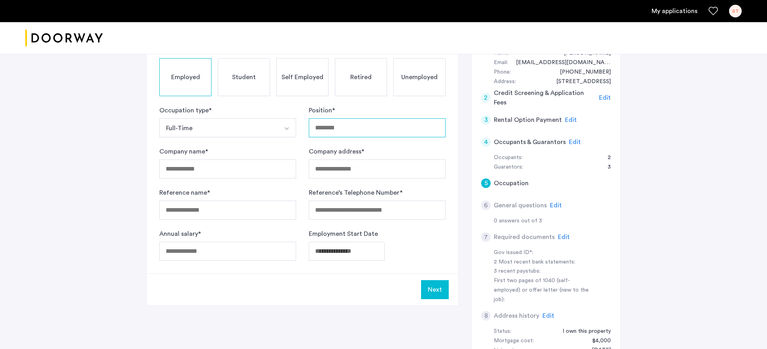
click at [357, 130] on input "Position *" at bounding box center [377, 127] width 137 height 19
type input "**********"
click at [214, 168] on input "Company name *" at bounding box center [227, 168] width 137 height 19
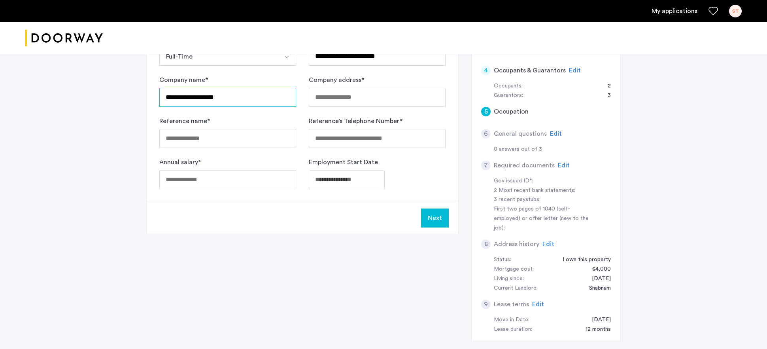
scroll to position [233, 0]
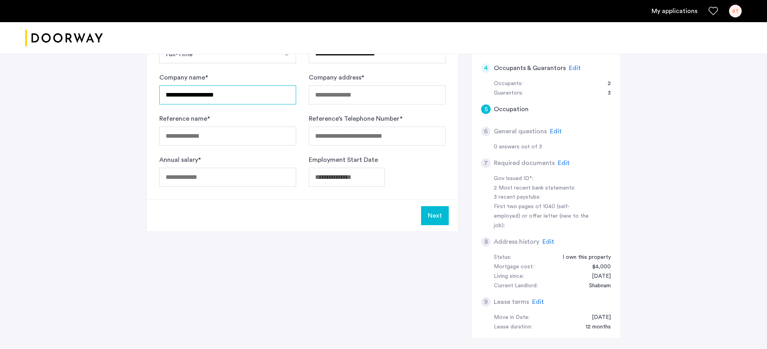
type input "**********"
click at [344, 91] on input "Company address *" at bounding box center [377, 94] width 137 height 19
type input "**********"
click at [186, 140] on input "Reference name *" at bounding box center [227, 136] width 137 height 19
type input "**********"
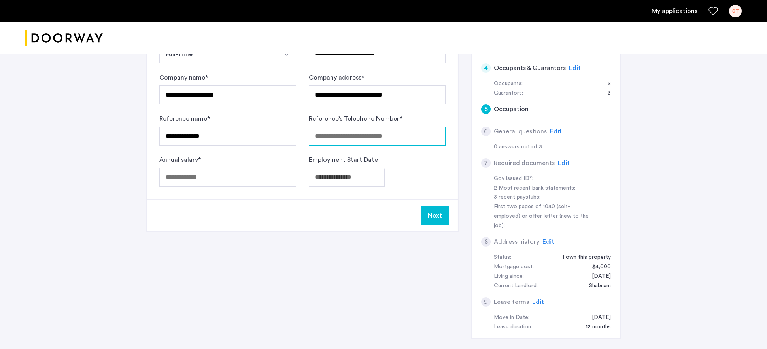
click at [333, 139] on input "Reference’s Telephone Number *" at bounding box center [377, 136] width 137 height 19
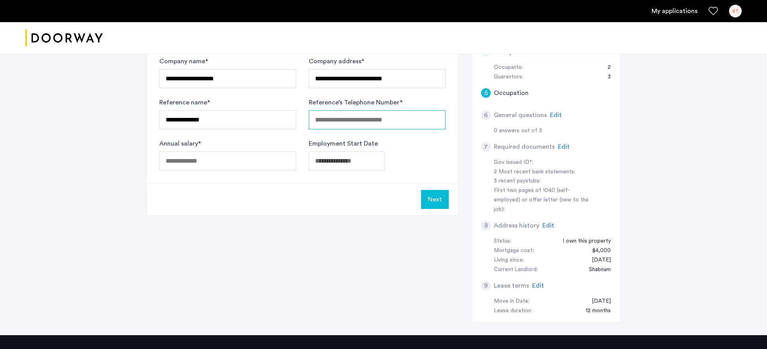
scroll to position [250, 0]
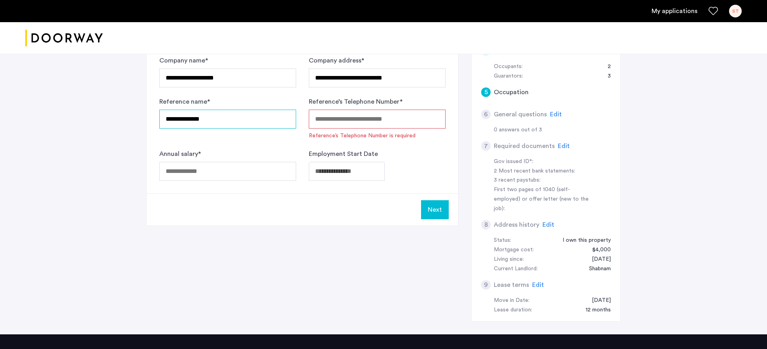
drag, startPoint x: 219, startPoint y: 119, endPoint x: 155, endPoint y: 115, distance: 64.6
click at [155, 115] on div "**********" at bounding box center [303, 61] width 312 height 264
type input "**********"
click at [363, 119] on input "Reference’s Telephone Number *" at bounding box center [377, 119] width 137 height 19
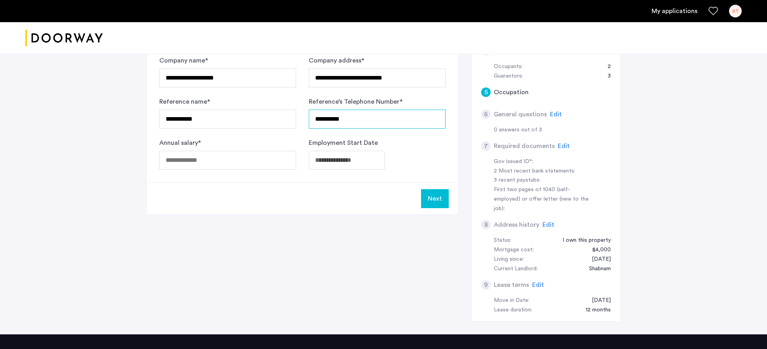
type input "**********"
click at [229, 162] on input "Annual salary *" at bounding box center [227, 160] width 137 height 19
type input "******"
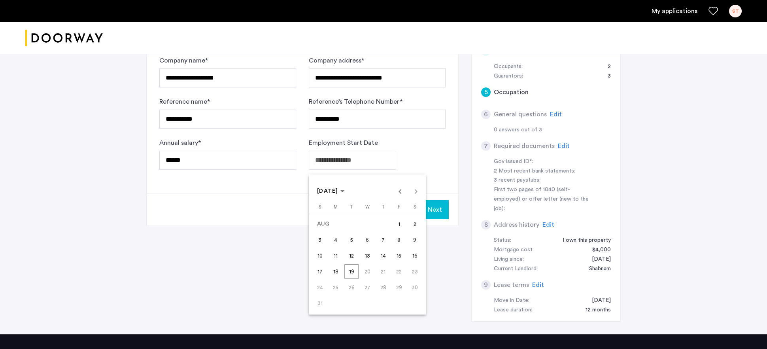
click at [401, 193] on span "Previous month" at bounding box center [400, 191] width 16 height 16
click at [345, 190] on span "[DATE]" at bounding box center [330, 191] width 27 height 7
click at [388, 294] on span "2024" at bounding box center [381, 295] width 25 height 14
click at [411, 249] on span "AUG" at bounding box center [409, 247] width 25 height 14
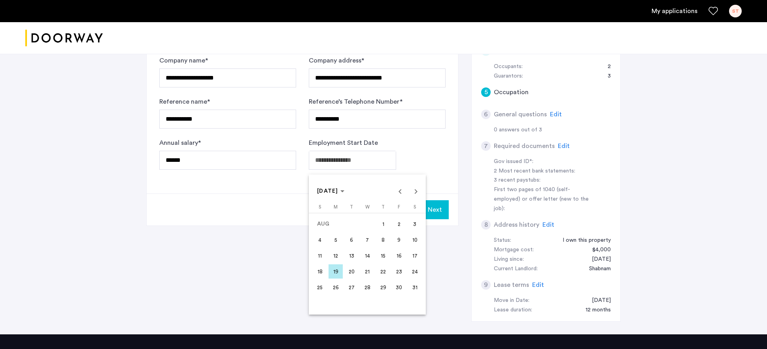
click at [441, 217] on div at bounding box center [383, 174] width 767 height 349
click at [352, 253] on span "12" at bounding box center [352, 255] width 14 height 14
type input "**********"
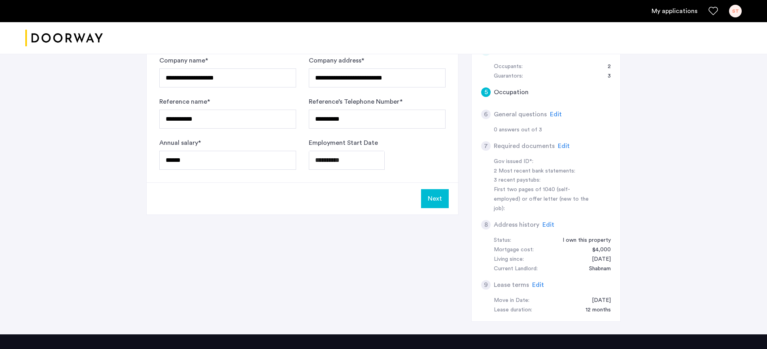
click at [433, 201] on button "Next" at bounding box center [435, 198] width 28 height 19
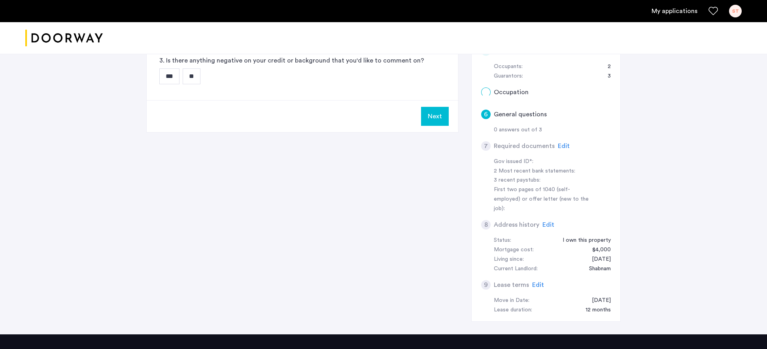
scroll to position [0, 0]
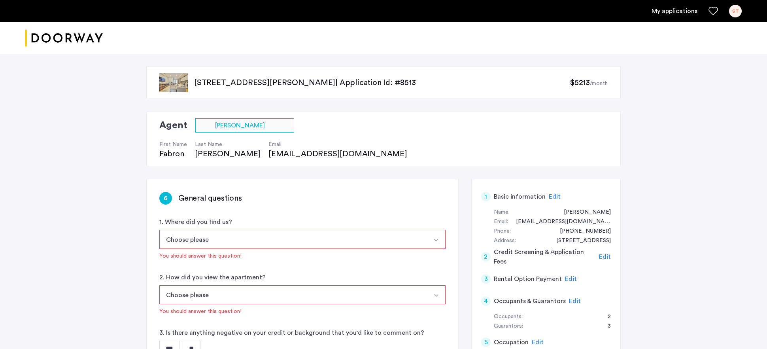
click at [296, 239] on button "Choose please" at bounding box center [293, 239] width 268 height 19
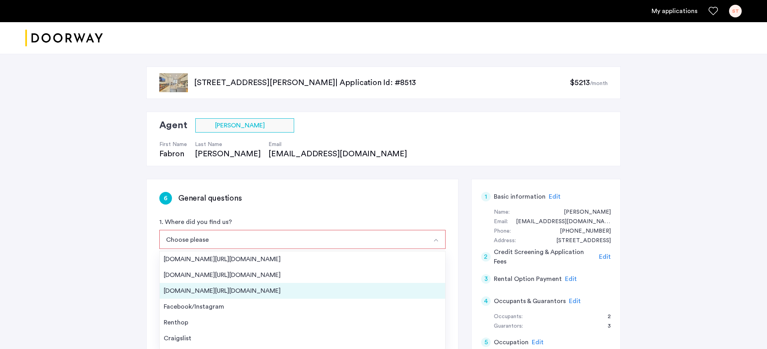
scroll to position [13, 0]
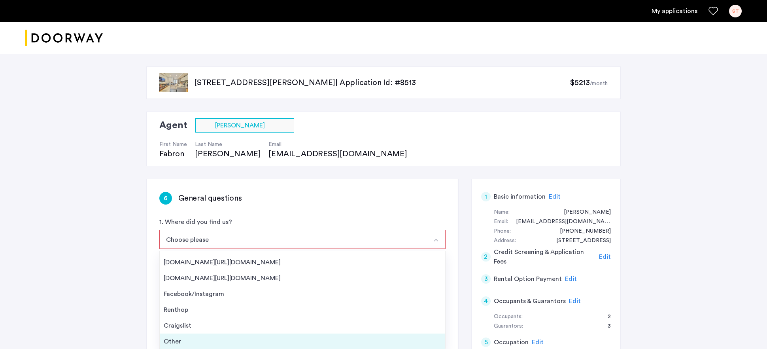
click at [216, 341] on div "Other" at bounding box center [303, 341] width 278 height 9
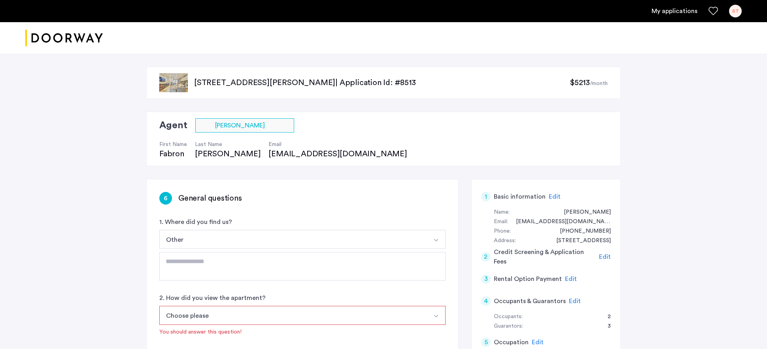
click at [435, 242] on img "Select option" at bounding box center [436, 240] width 6 height 6
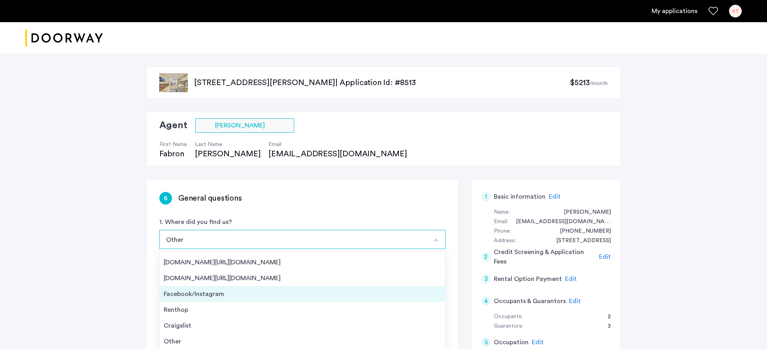
click at [388, 287] on li "Facebook/Instagram" at bounding box center [303, 294] width 286 height 16
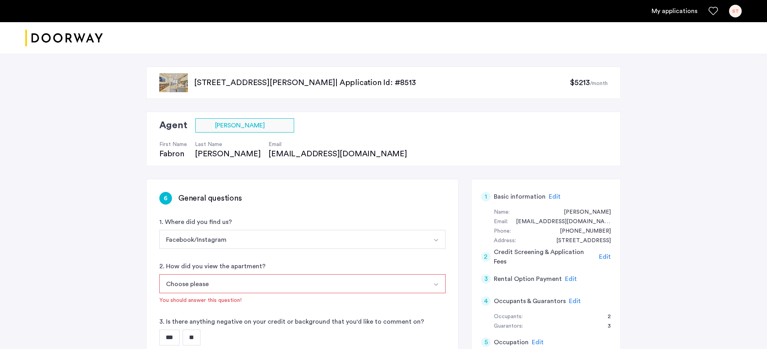
click at [271, 280] on button "Choose please" at bounding box center [293, 283] width 268 height 19
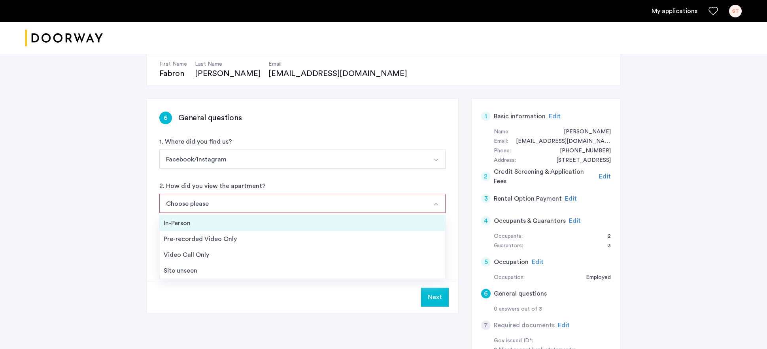
scroll to position [81, 0]
click at [221, 221] on div "In-Person" at bounding box center [303, 221] width 278 height 9
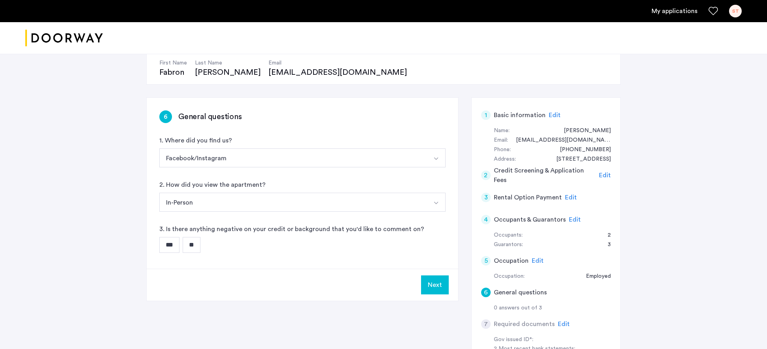
click at [198, 248] on input "**" at bounding box center [192, 245] width 18 height 16
click at [437, 286] on button "Next" at bounding box center [435, 284] width 28 height 19
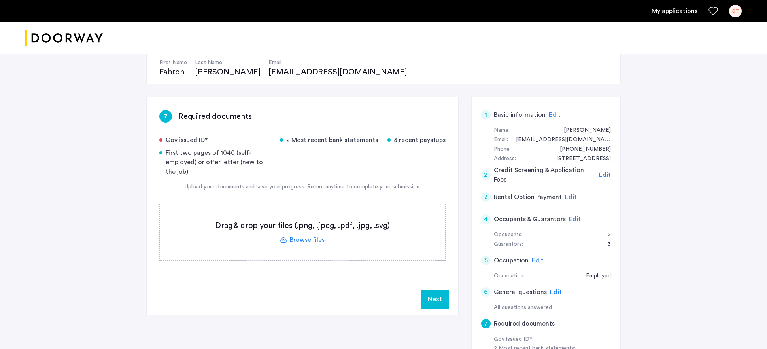
scroll to position [88, 0]
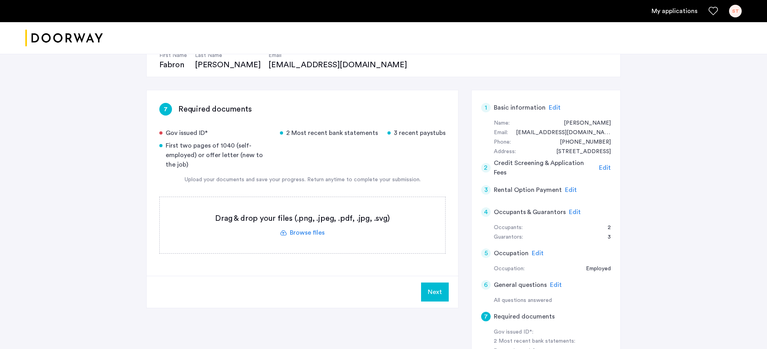
click at [315, 231] on label at bounding box center [303, 225] width 286 height 56
click at [0, 0] on input "file" at bounding box center [0, 0] width 0 height 0
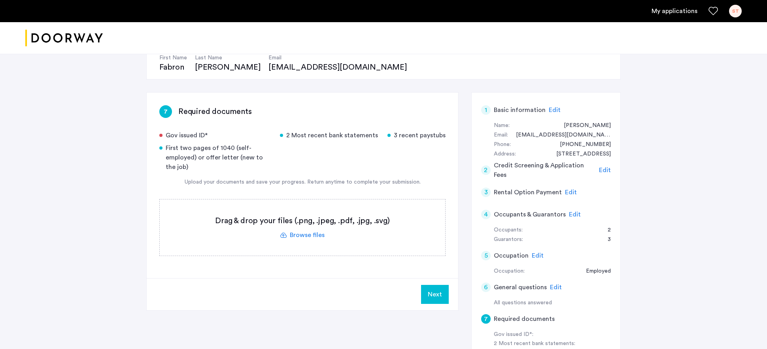
scroll to position [85, 0]
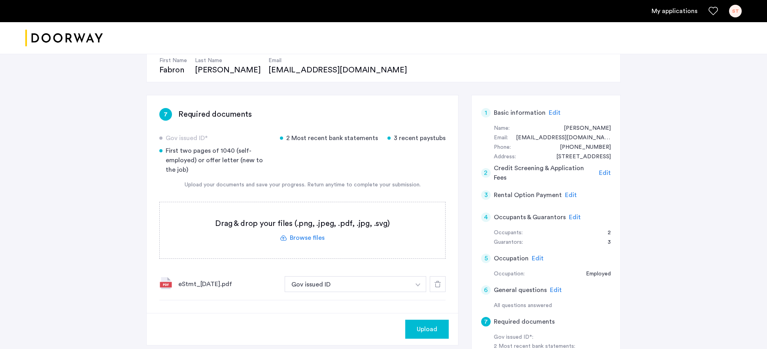
click at [230, 285] on div "eStmt_[DATE].pdf" at bounding box center [228, 283] width 100 height 9
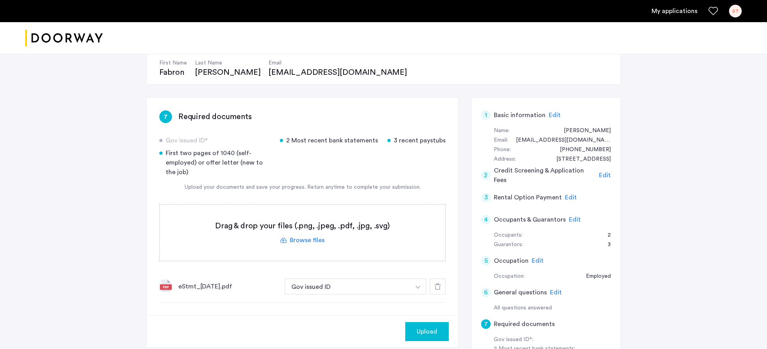
click at [225, 289] on div "eStmt_[DATE].pdf" at bounding box center [228, 286] width 100 height 9
click at [250, 286] on div "eStmt_[DATE].pdf" at bounding box center [228, 286] width 100 height 9
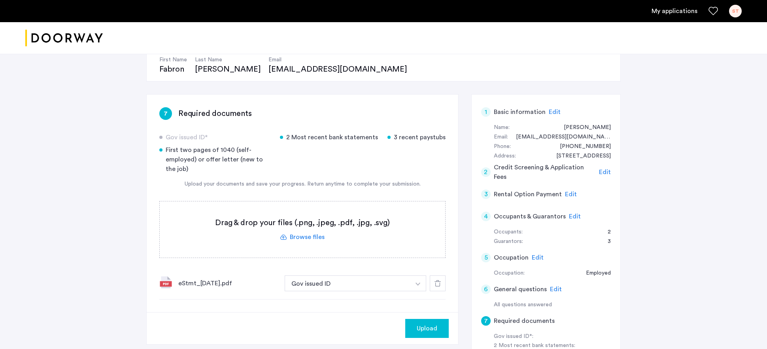
scroll to position [86, 0]
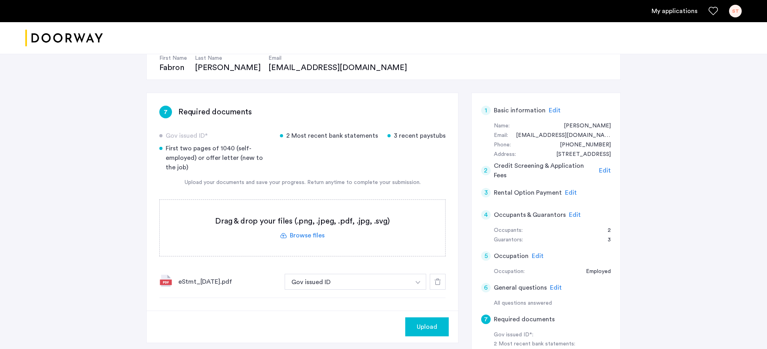
click at [248, 278] on div "eStmt_[DATE].pdf" at bounding box center [228, 281] width 100 height 9
click at [539, 256] on span "Edit" at bounding box center [538, 256] width 12 height 6
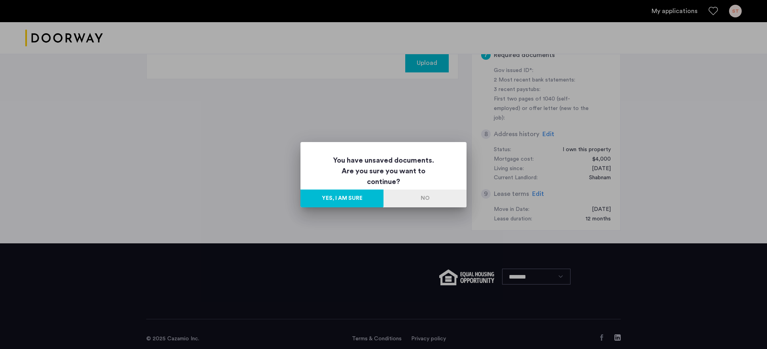
click at [367, 198] on button "Yes, I am sure" at bounding box center [342, 198] width 83 height 18
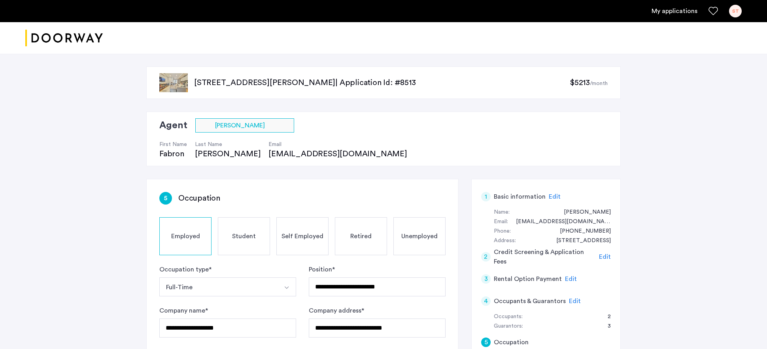
click at [738, 13] on div "ST" at bounding box center [735, 11] width 13 height 13
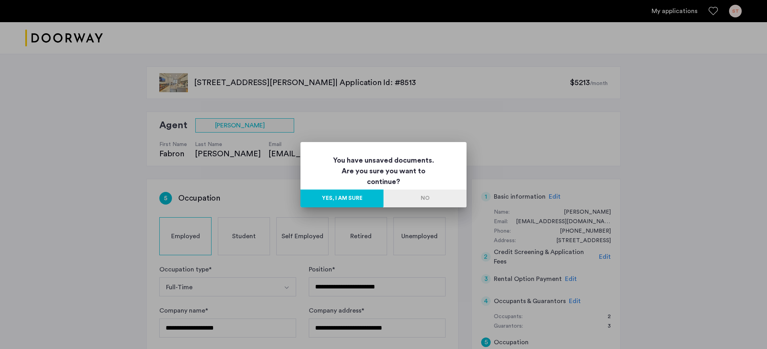
click at [343, 200] on button "Yes, I am sure" at bounding box center [342, 198] width 83 height 18
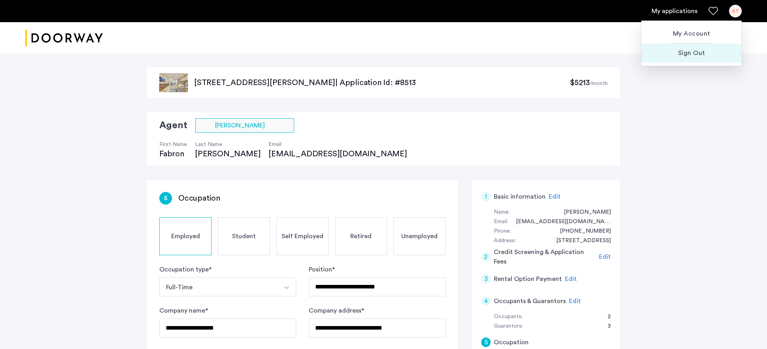
click at [698, 53] on span "Sign Out" at bounding box center [691, 52] width 87 height 9
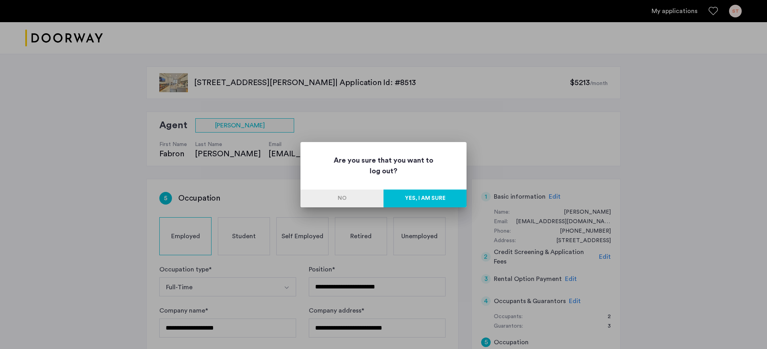
click at [422, 198] on button "Yes, I am sure" at bounding box center [425, 198] width 83 height 18
